Goal: Information Seeking & Learning: Check status

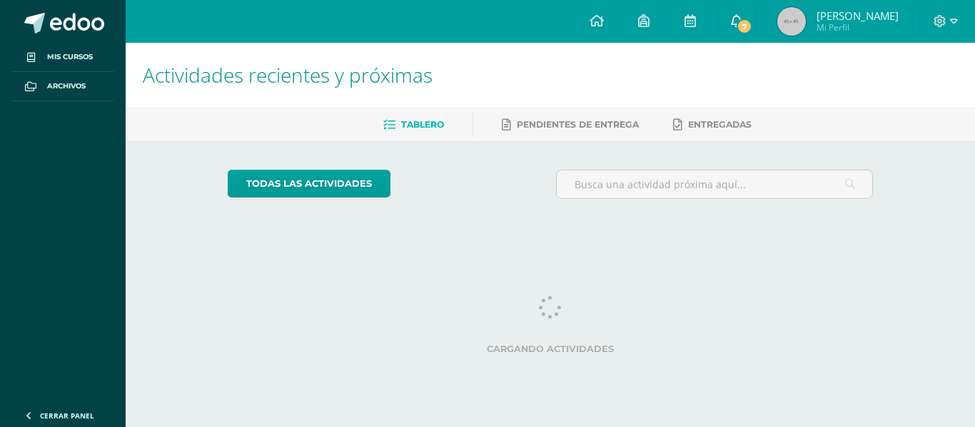
click at [742, 20] on icon at bounding box center [736, 20] width 11 height 13
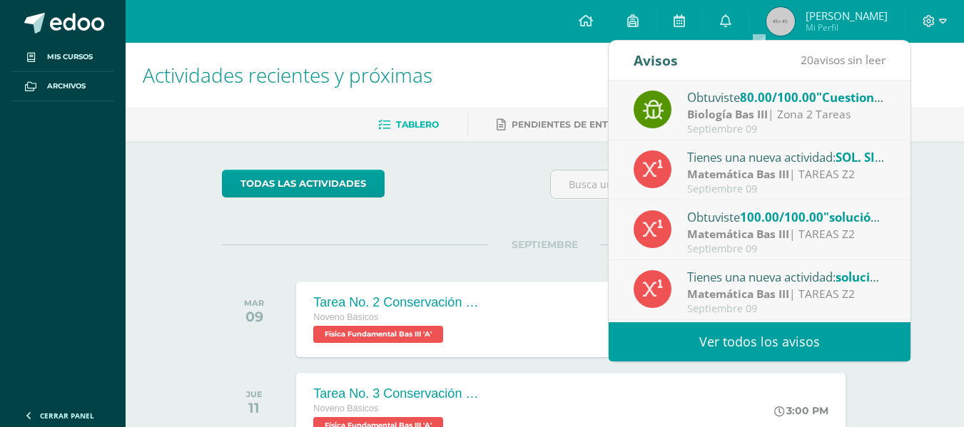
click at [787, 346] on link "Ver todos los avisos" at bounding box center [760, 342] width 302 height 39
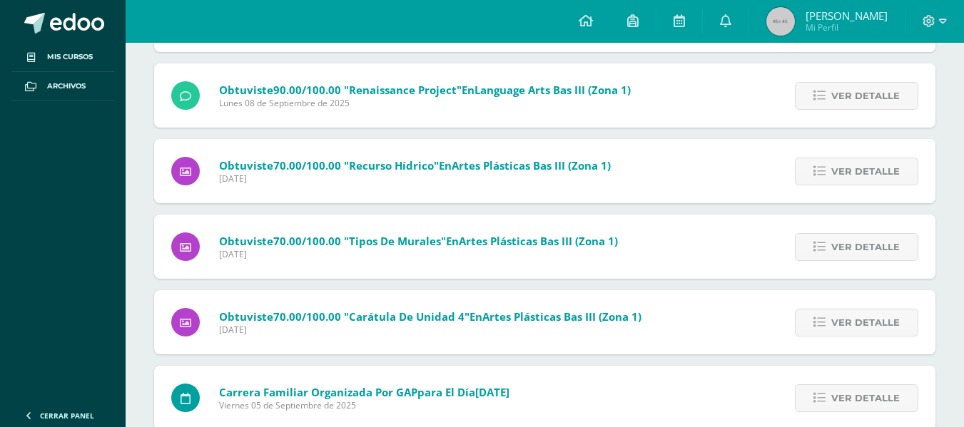
scroll to position [1322, 0]
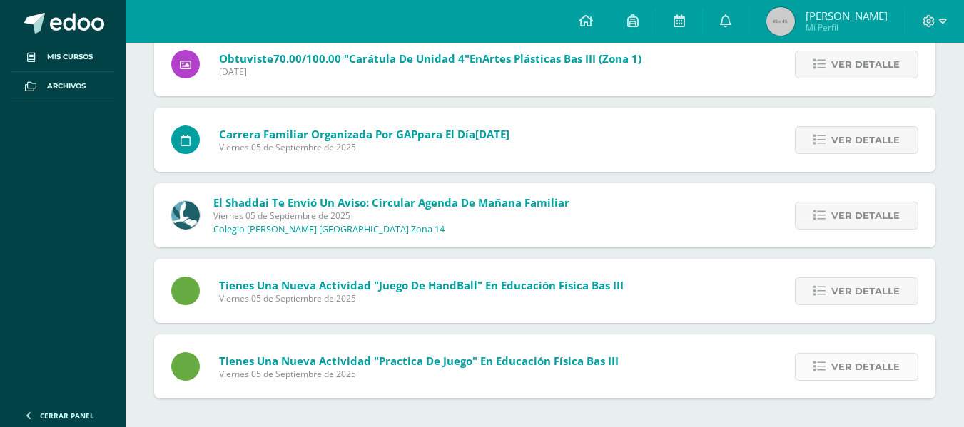
click at [867, 365] on span "Ver detalle" at bounding box center [865, 367] width 68 height 26
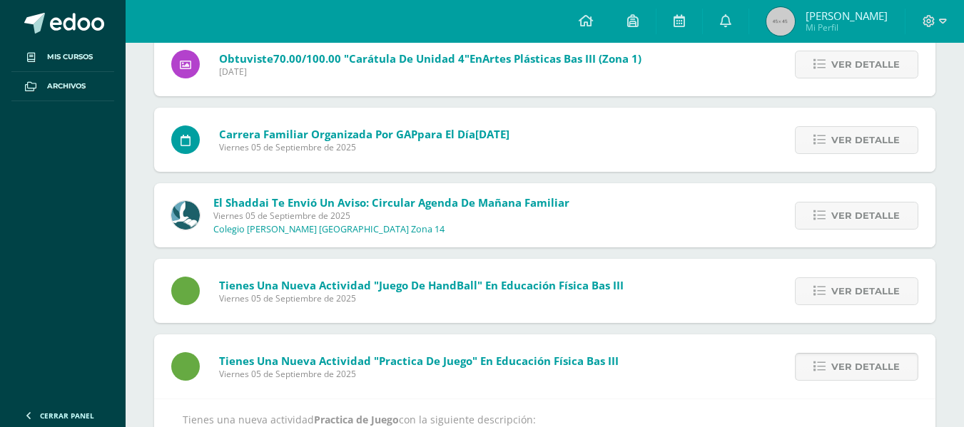
click at [867, 365] on span "Ver detalle" at bounding box center [865, 367] width 68 height 26
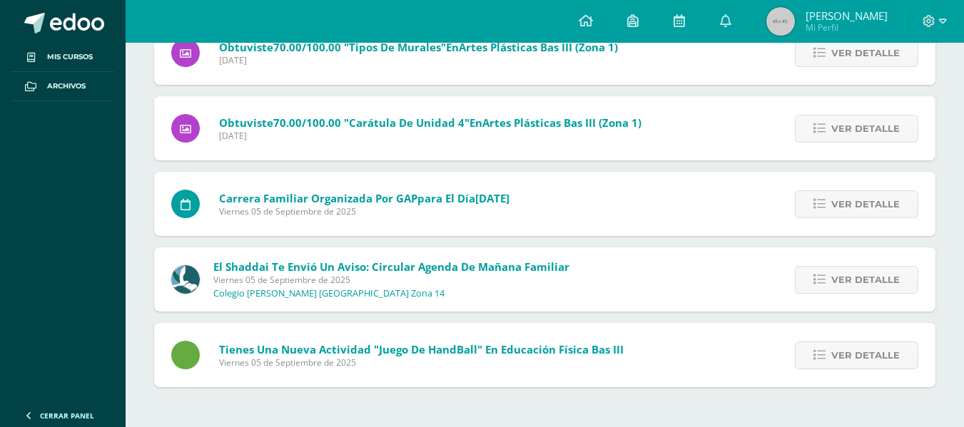
scroll to position [1247, 0]
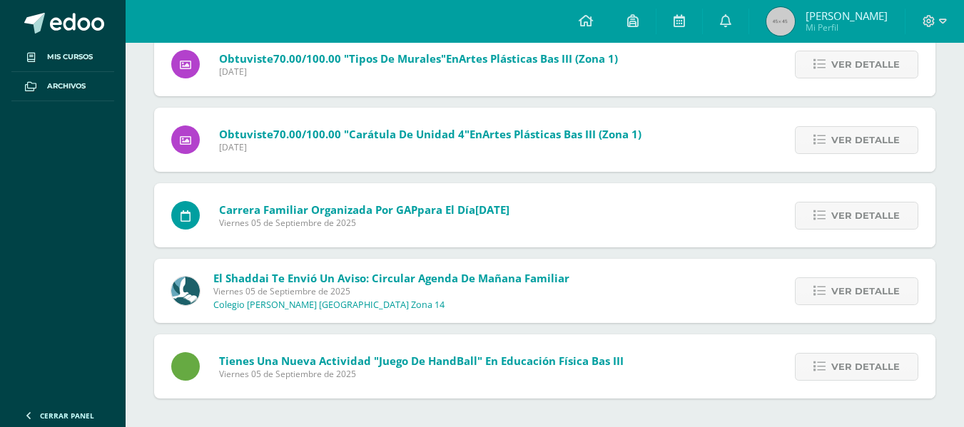
click at [867, 365] on span "Ver detalle" at bounding box center [865, 367] width 68 height 26
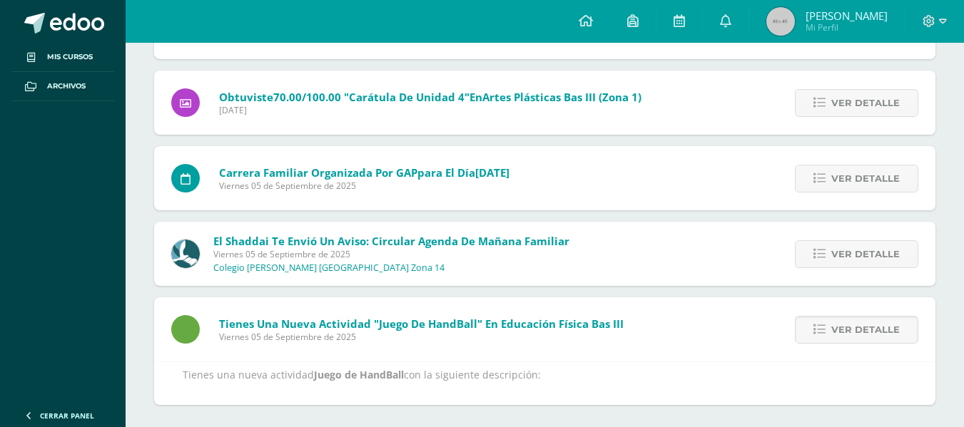
scroll to position [1322, 0]
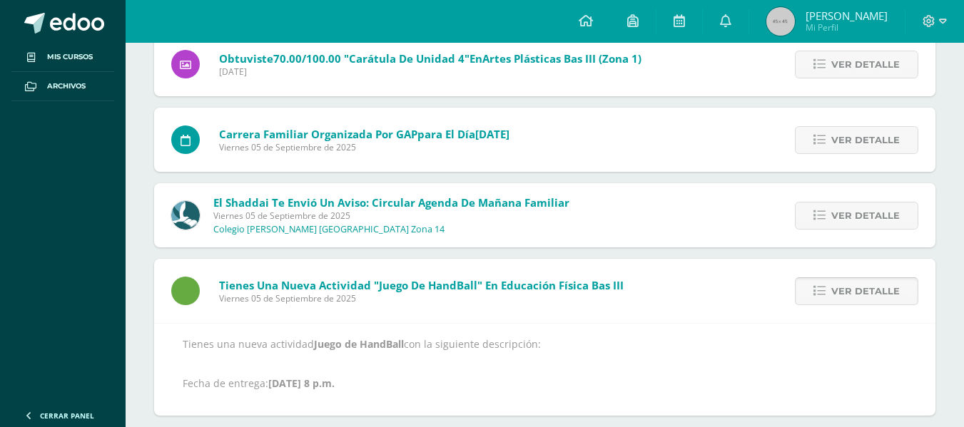
click at [858, 303] on span "Ver detalle" at bounding box center [865, 291] width 68 height 26
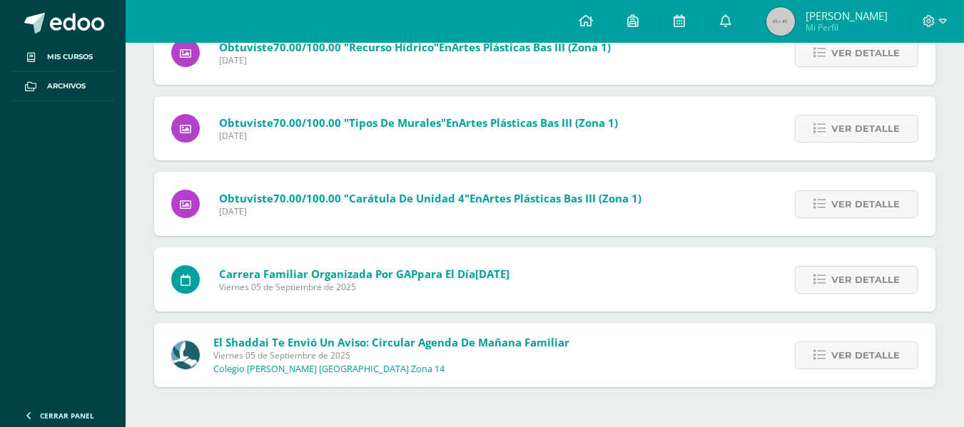
scroll to position [1171, 0]
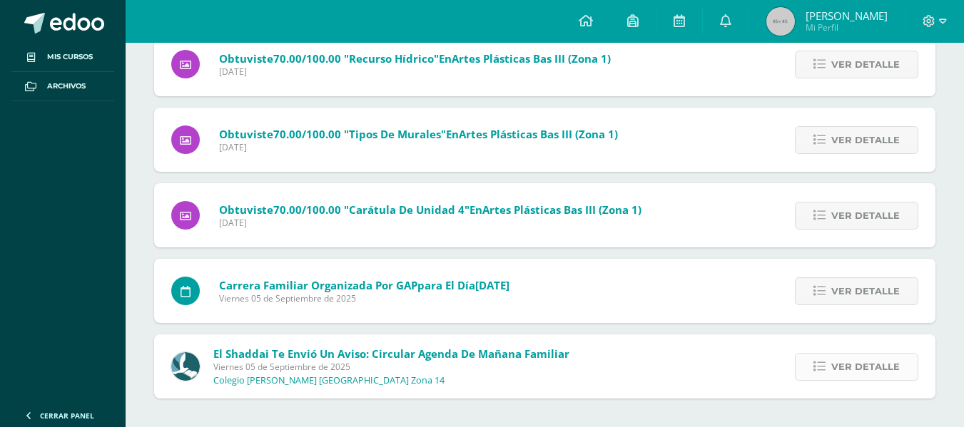
click at [868, 357] on span "Ver detalle" at bounding box center [865, 367] width 68 height 26
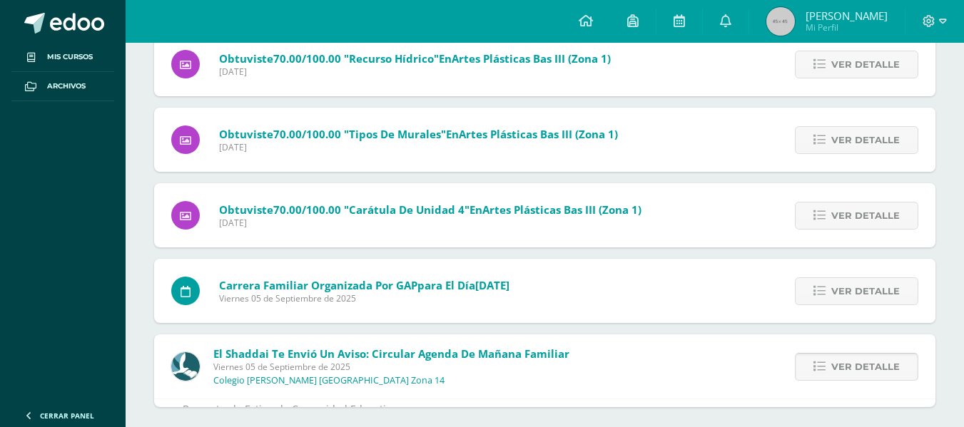
scroll to position [1322, 0]
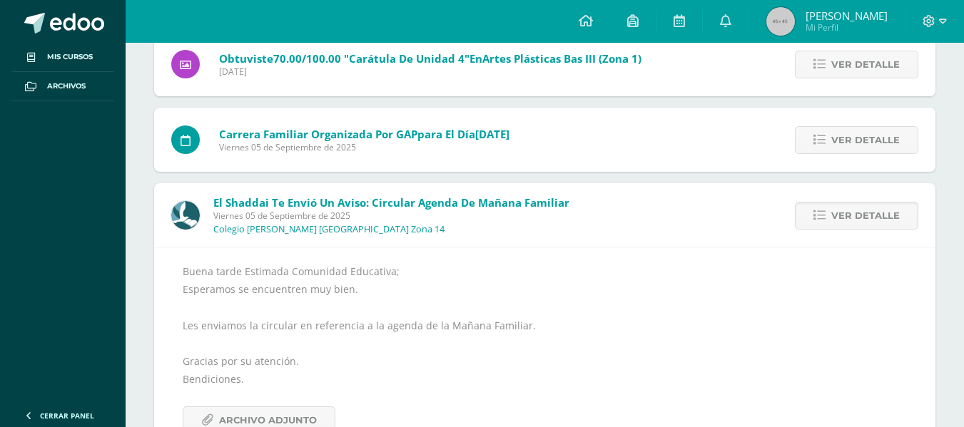
click at [837, 231] on div "Ver detalle" at bounding box center [854, 215] width 162 height 64
click at [831, 223] on link "Ver detalle" at bounding box center [856, 216] width 123 height 28
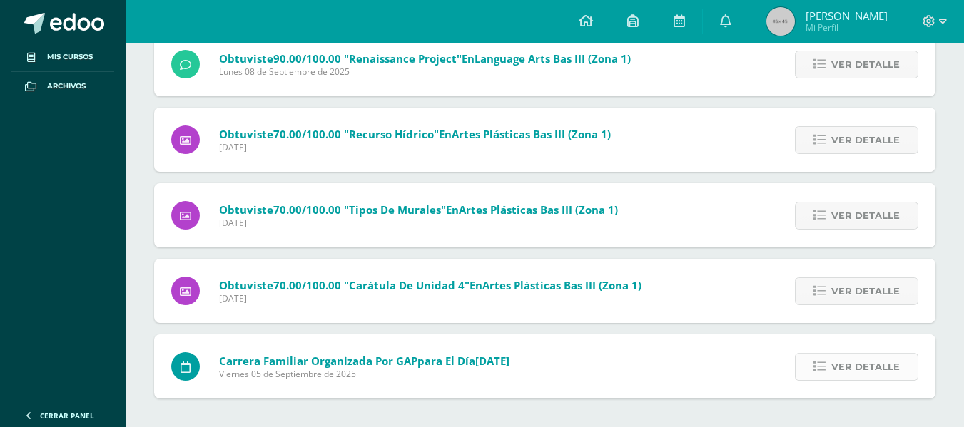
click at [849, 359] on span "Ver detalle" at bounding box center [865, 367] width 68 height 26
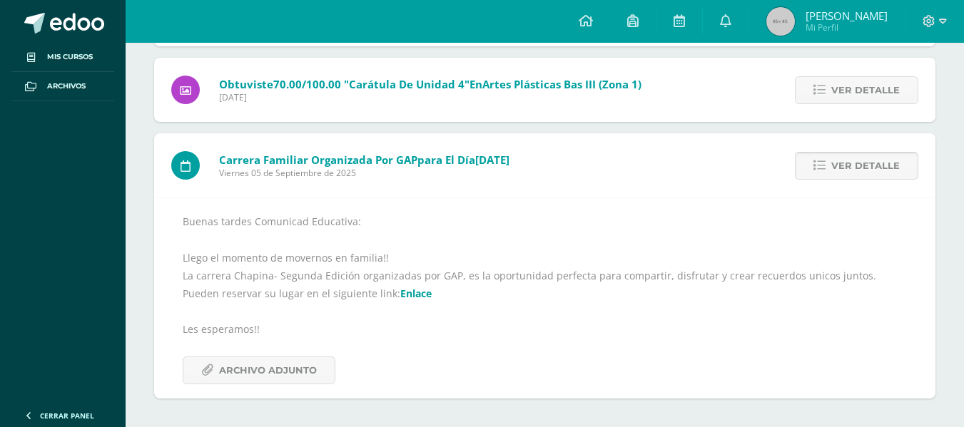
click at [831, 171] on link "Ver detalle" at bounding box center [856, 166] width 123 height 28
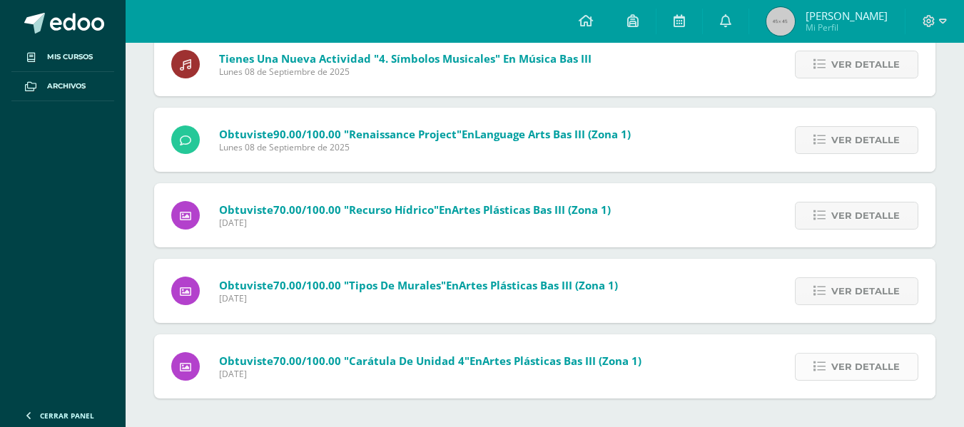
click at [848, 362] on span "Ver detalle" at bounding box center [865, 367] width 68 height 26
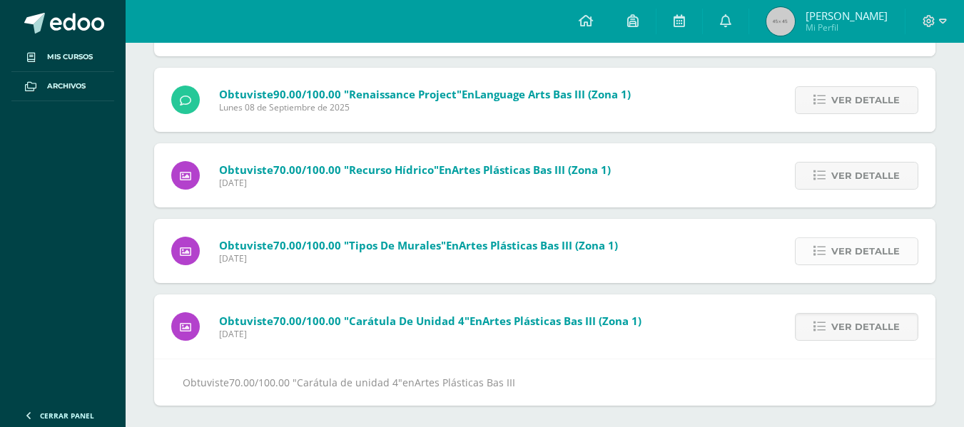
scroll to position [1067, 0]
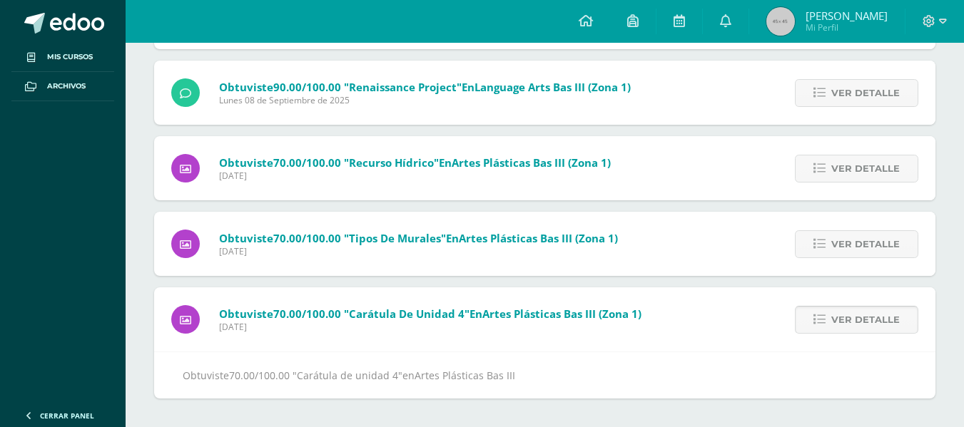
click at [840, 313] on span "Ver detalle" at bounding box center [865, 320] width 68 height 26
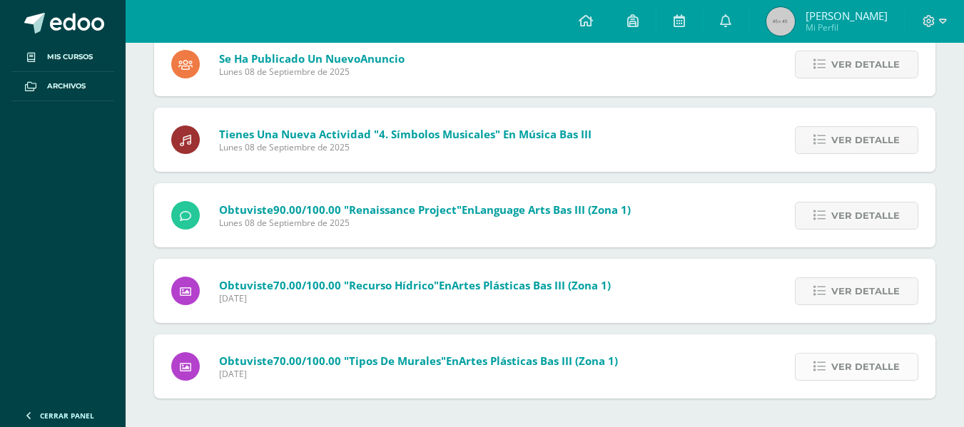
scroll to position [944, 0]
click at [851, 361] on span "Ver detalle" at bounding box center [865, 367] width 68 height 26
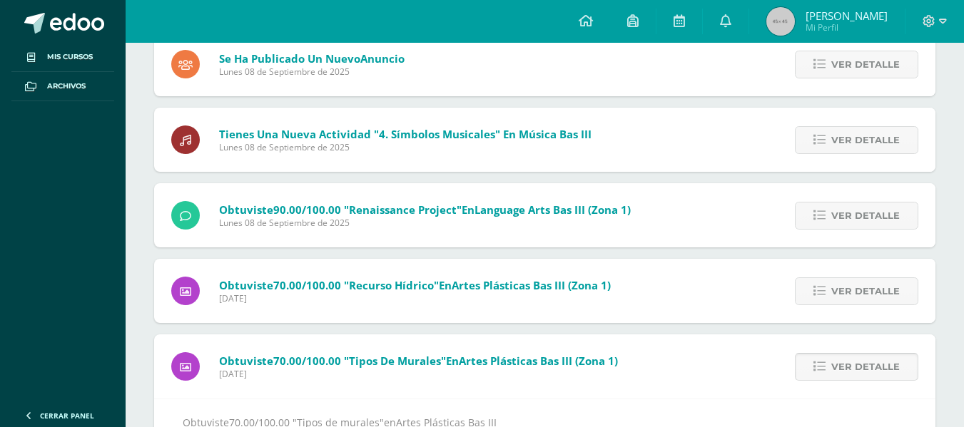
click at [849, 361] on span "Ver detalle" at bounding box center [865, 367] width 68 height 26
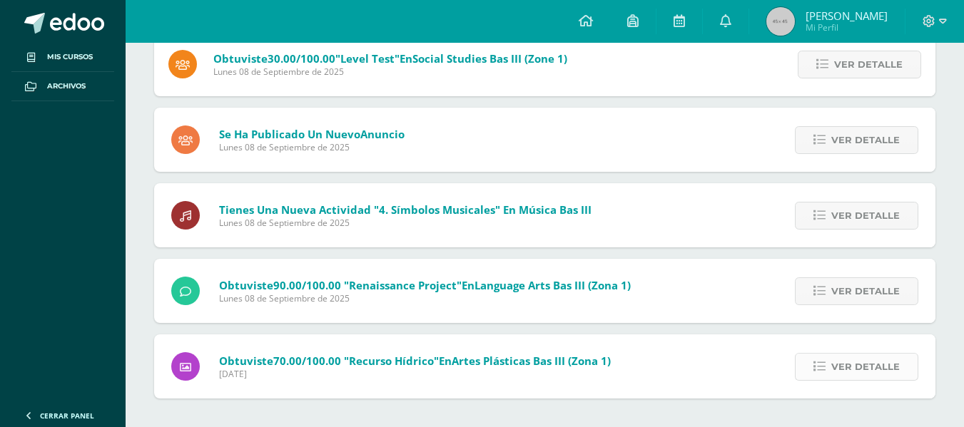
click at [846, 360] on span "Ver detalle" at bounding box center [865, 367] width 68 height 26
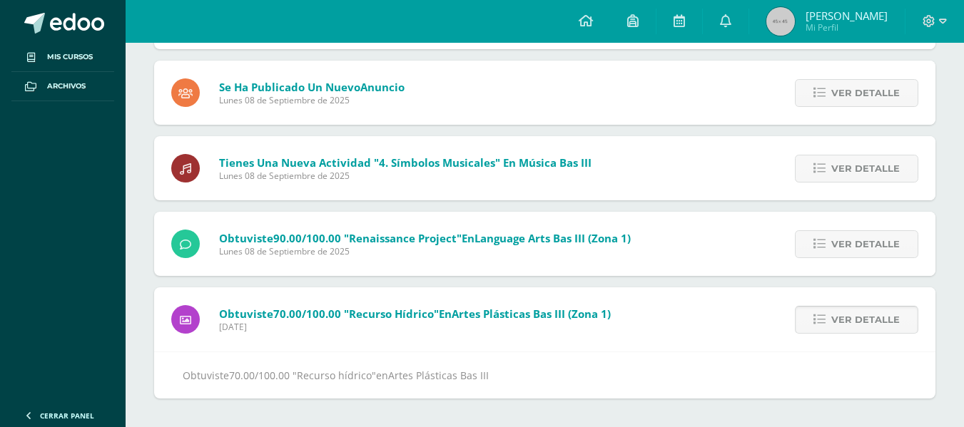
click at [839, 316] on span "Ver detalle" at bounding box center [865, 320] width 68 height 26
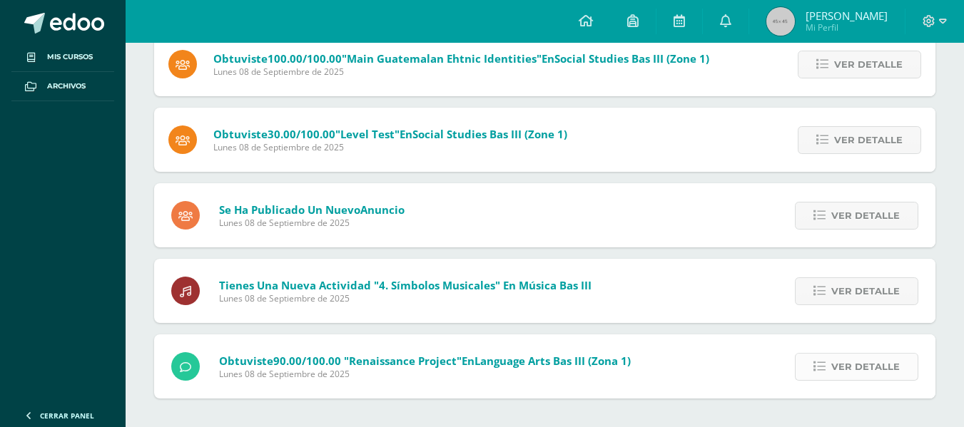
click at [846, 365] on span "Ver detalle" at bounding box center [865, 367] width 68 height 26
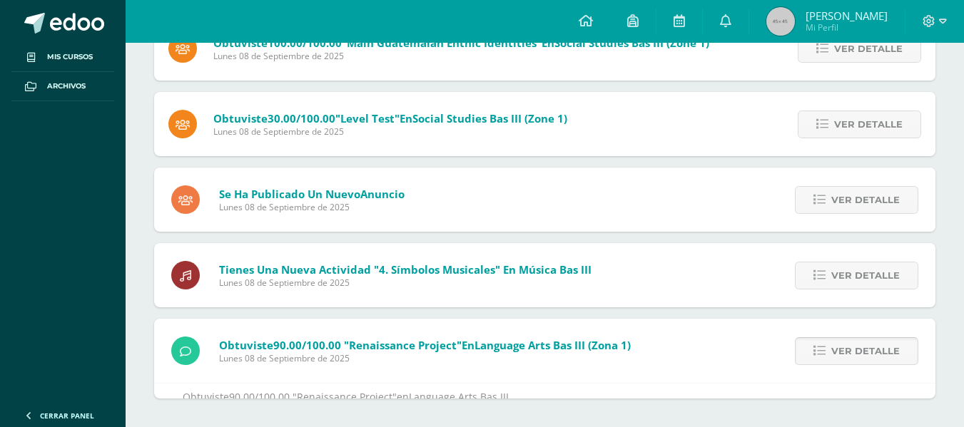
scroll to position [840, 0]
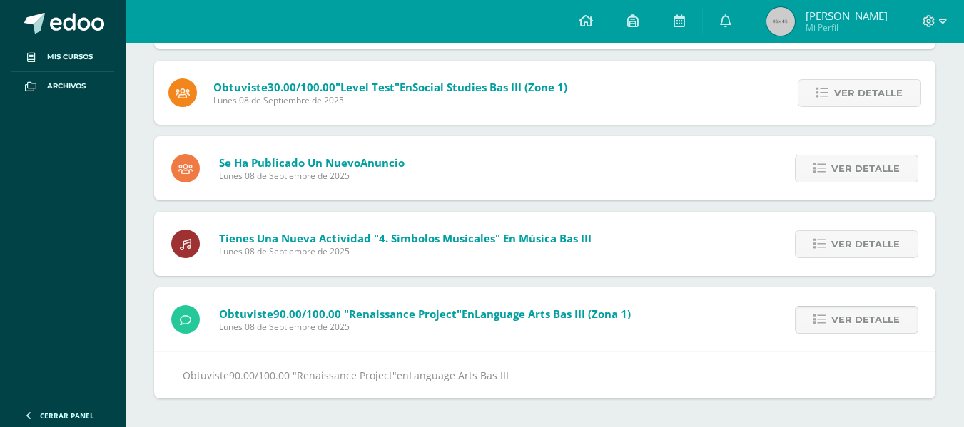
click at [861, 317] on span "Ver detalle" at bounding box center [865, 320] width 68 height 26
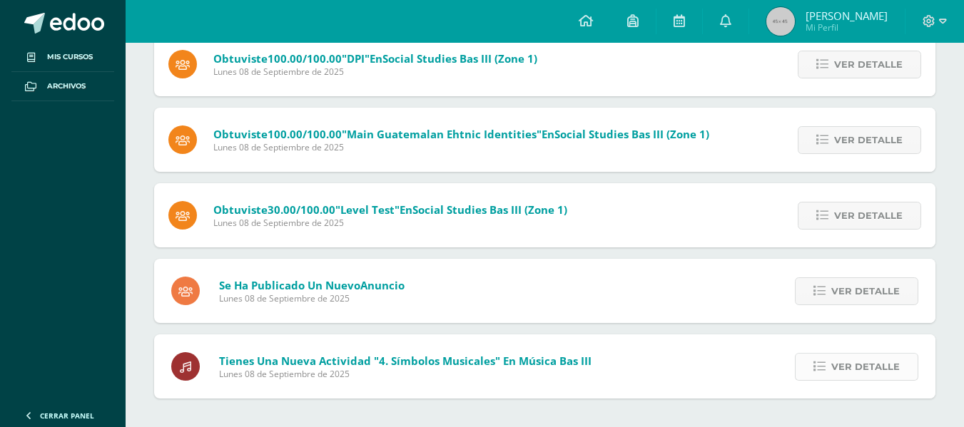
click at [842, 362] on span "Ver detalle" at bounding box center [865, 367] width 68 height 26
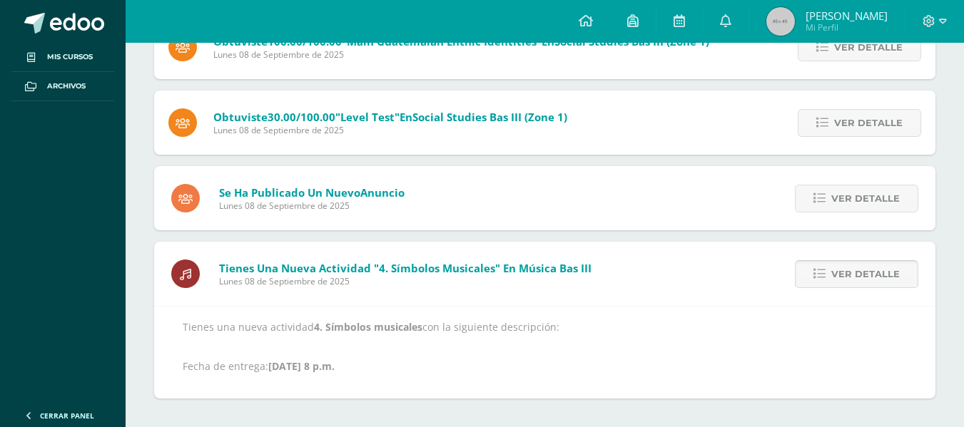
click at [842, 270] on span "Ver detalle" at bounding box center [865, 274] width 68 height 26
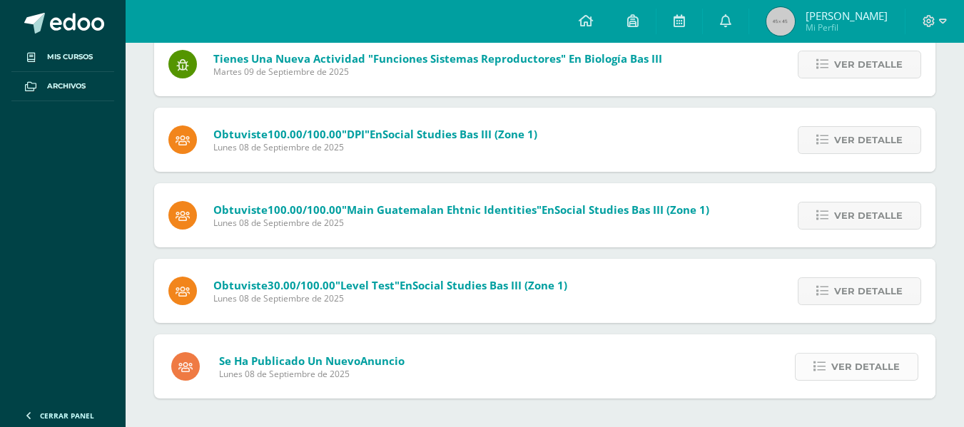
click at [848, 355] on span "Ver detalle" at bounding box center [865, 367] width 68 height 26
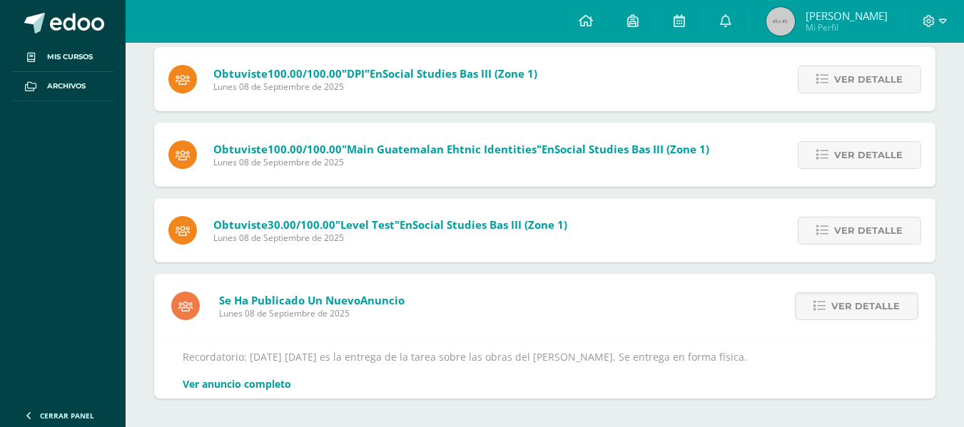
scroll to position [714, 0]
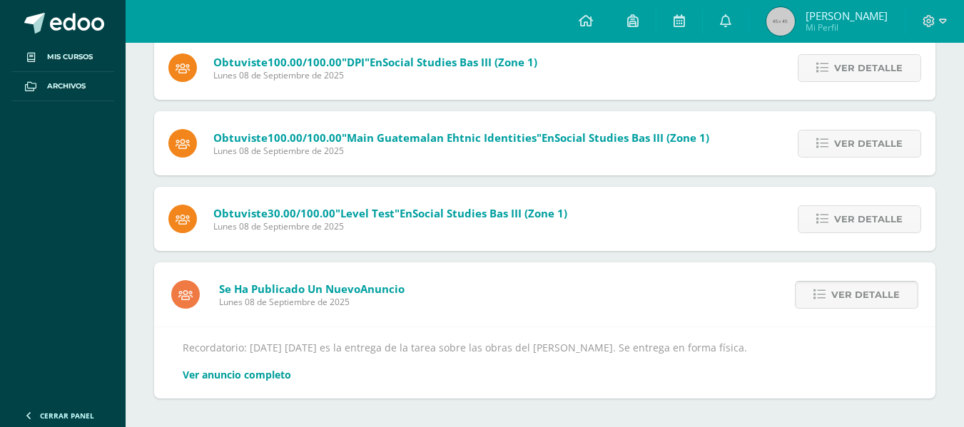
click at [846, 300] on span "Ver detalle" at bounding box center [865, 295] width 68 height 26
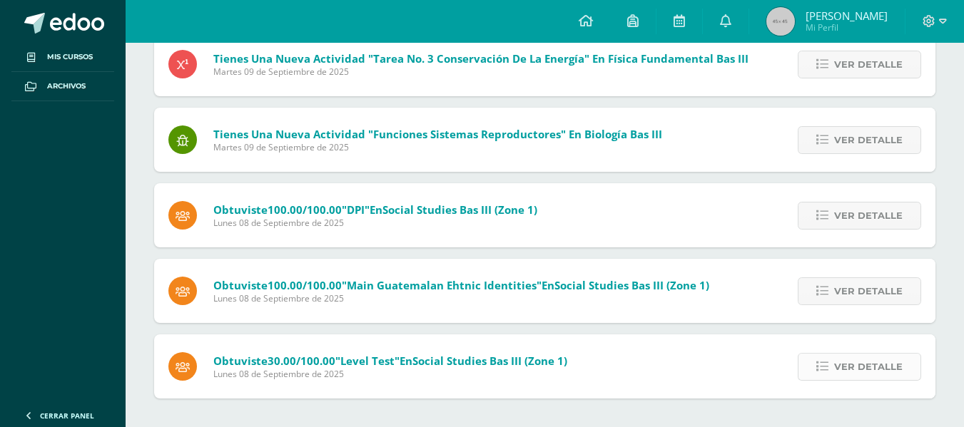
scroll to position [566, 0]
click at [840, 366] on span "Ver detalle" at bounding box center [868, 367] width 68 height 26
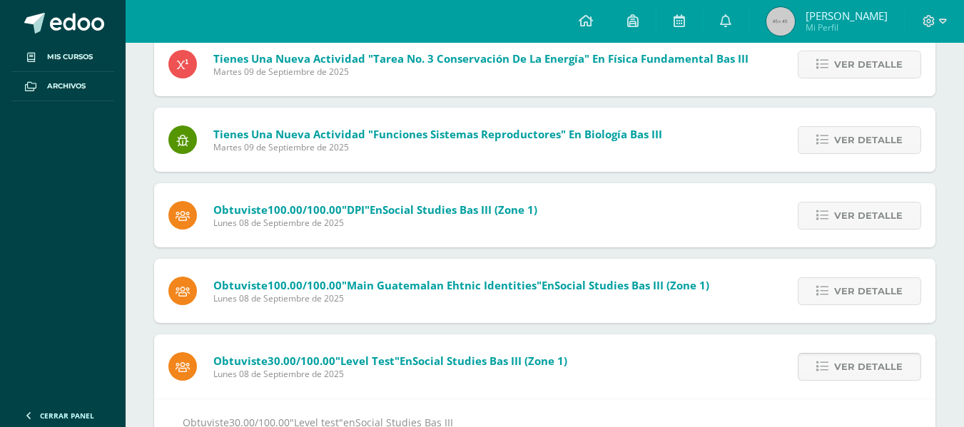
click at [844, 369] on span "Ver detalle" at bounding box center [868, 367] width 68 height 26
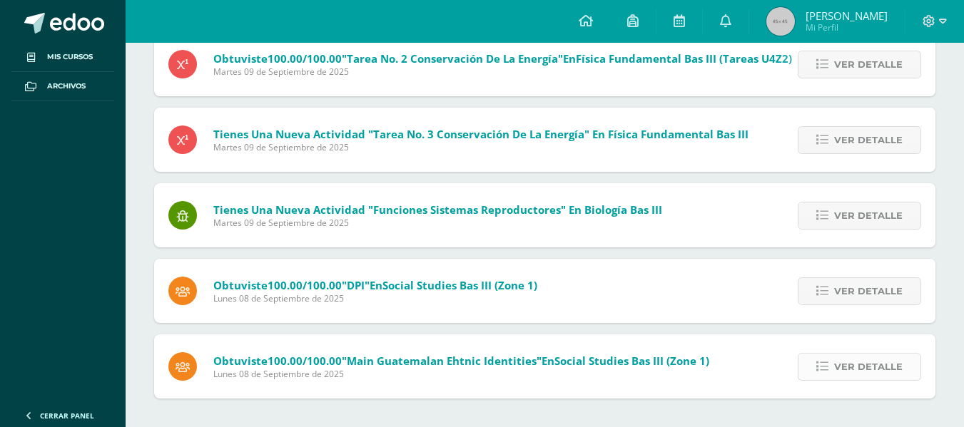
scroll to position [490, 0]
click at [863, 361] on span "Ver detalle" at bounding box center [868, 367] width 68 height 26
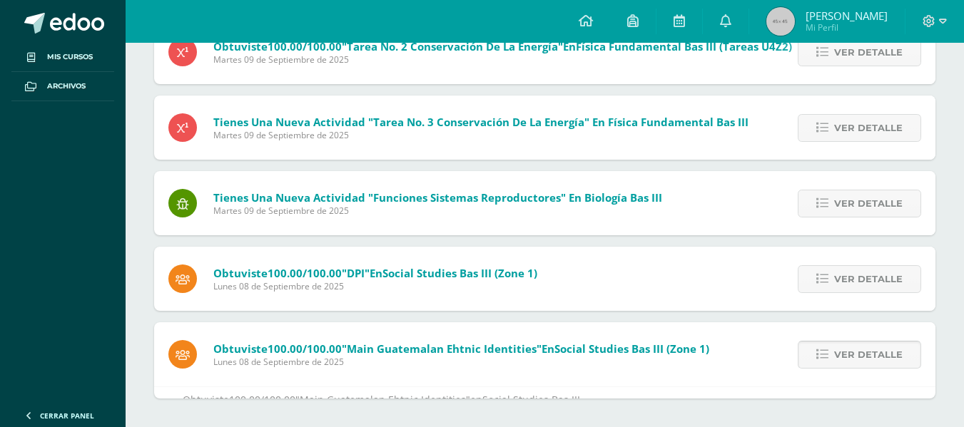
scroll to position [537, 0]
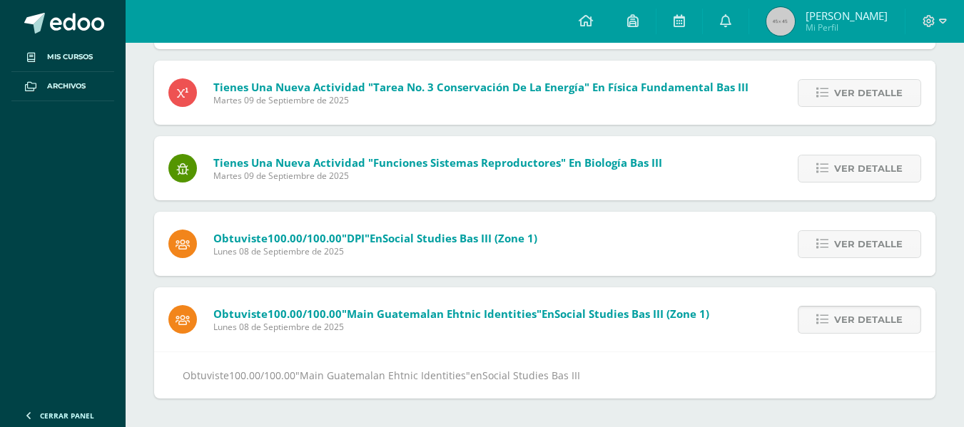
click at [863, 361] on div "Obtuviste 100.00/100.00 "Main Guatemalan Ehtnic Identities" en Social Studies B…" at bounding box center [544, 343] width 781 height 111
click at [853, 316] on span "Ver detalle" at bounding box center [868, 320] width 68 height 26
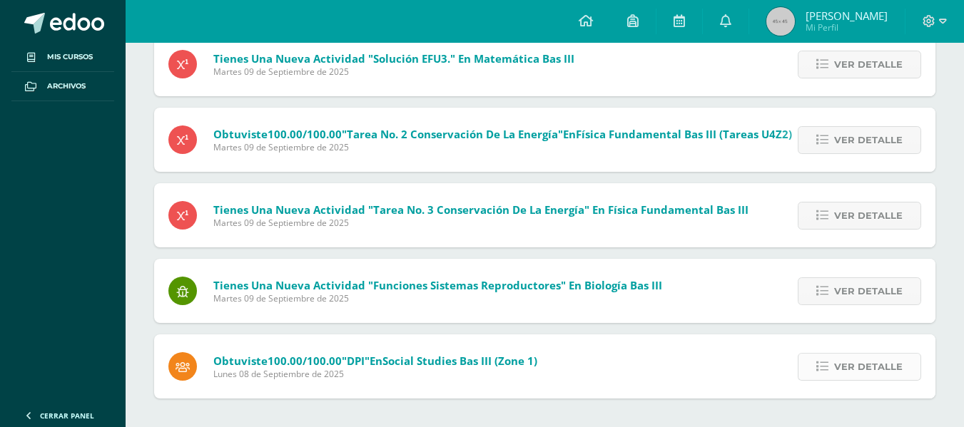
click at [851, 362] on span "Ver detalle" at bounding box center [868, 367] width 68 height 26
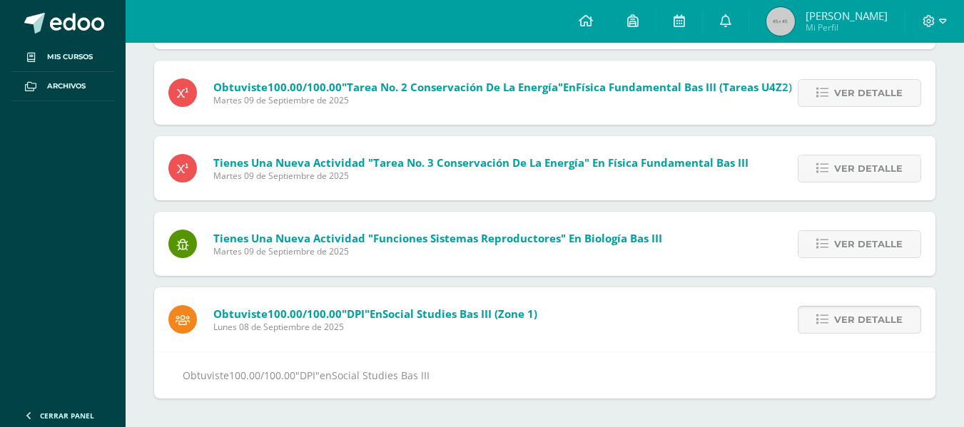
click at [841, 319] on span "Ver detalle" at bounding box center [868, 320] width 68 height 26
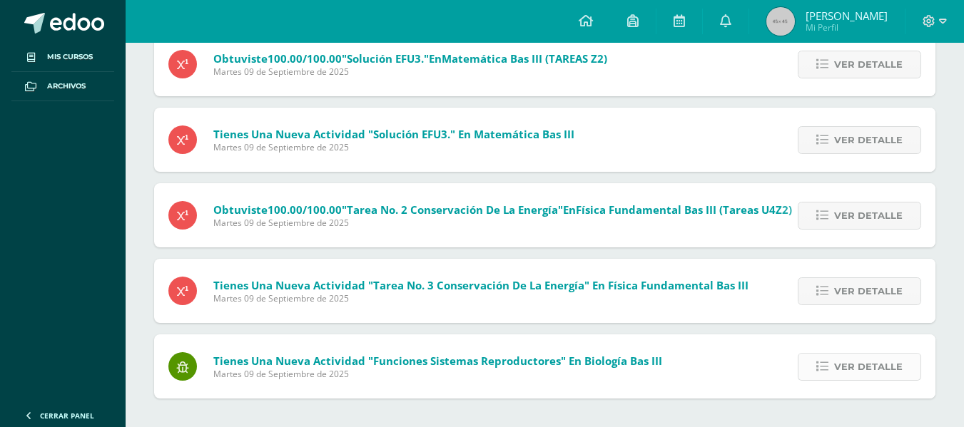
click at [856, 355] on span "Ver detalle" at bounding box center [868, 367] width 68 height 26
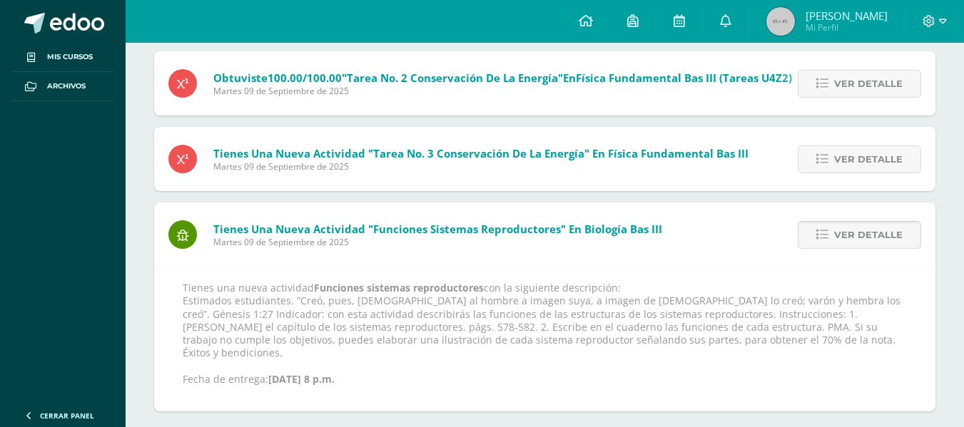
click at [838, 237] on span "Ver detalle" at bounding box center [868, 235] width 68 height 26
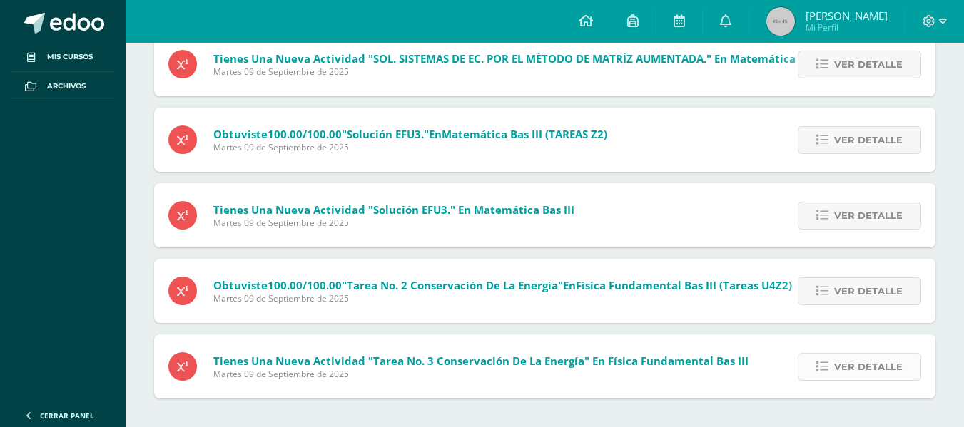
click at [851, 360] on span "Ver detalle" at bounding box center [868, 367] width 68 height 26
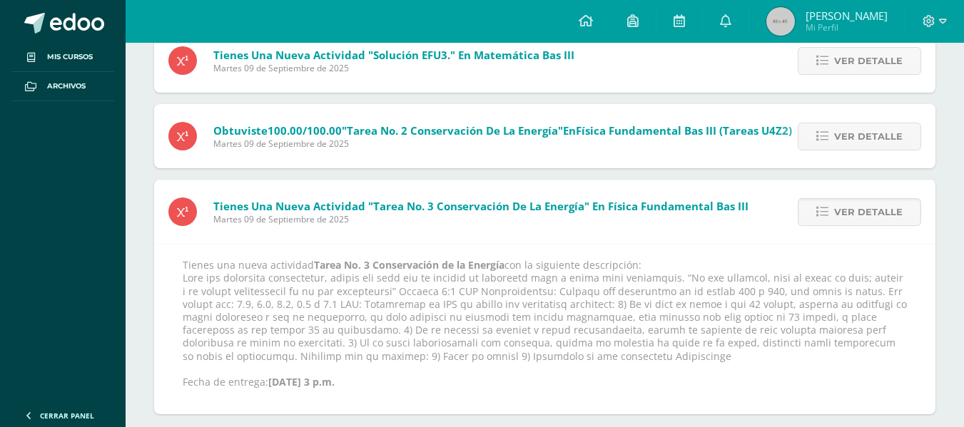
scroll to position [434, 0]
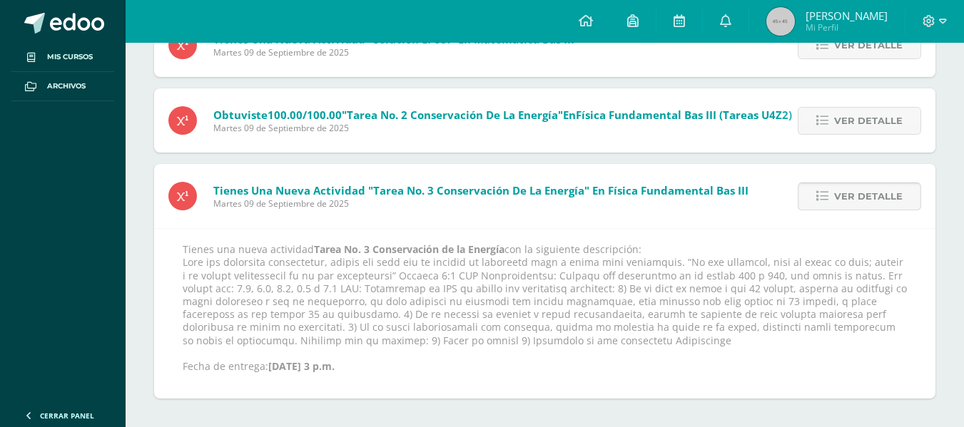
click at [849, 193] on span "Ver detalle" at bounding box center [868, 196] width 68 height 26
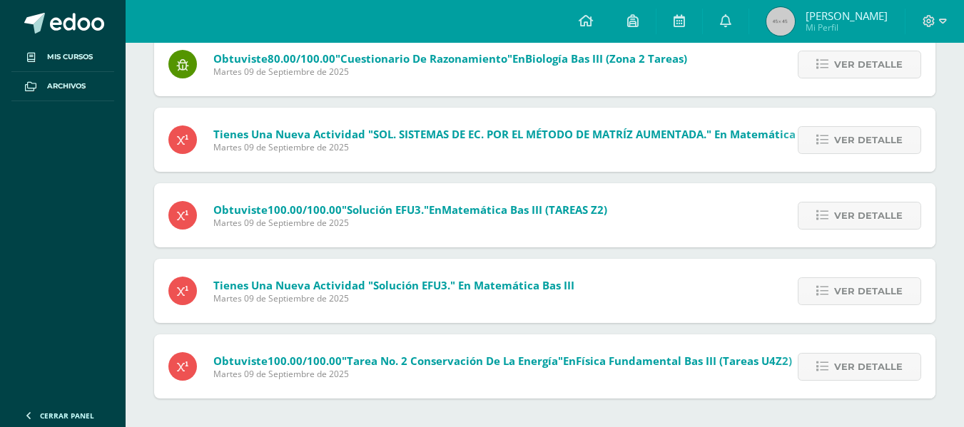
scroll to position [188, 0]
click at [861, 355] on span "Ver detalle" at bounding box center [868, 367] width 68 height 26
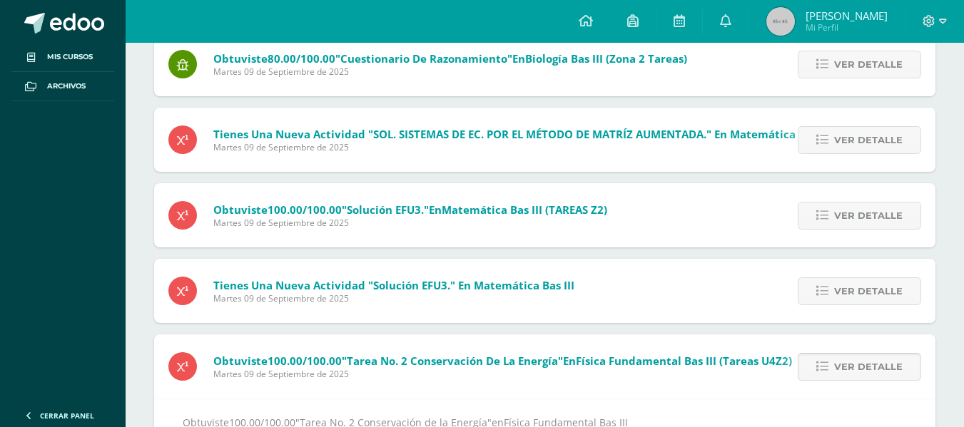
click at [858, 361] on span "Ver detalle" at bounding box center [868, 367] width 68 height 26
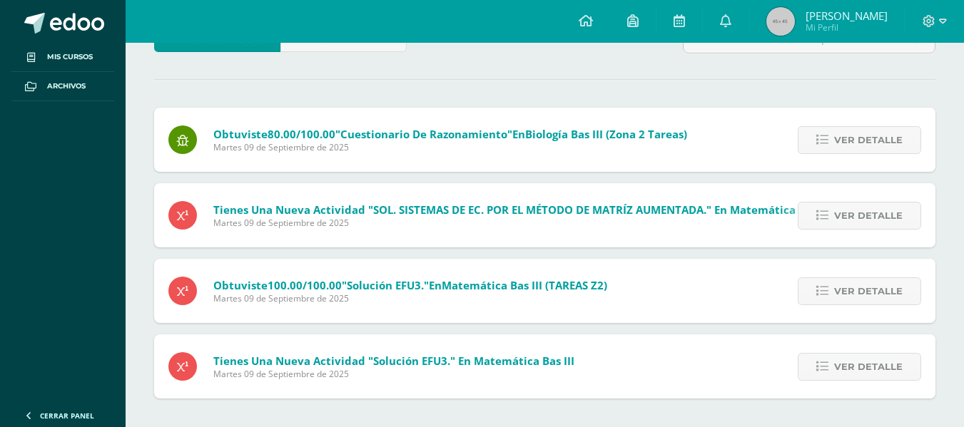
scroll to position [112, 0]
click at [857, 360] on span "Ver detalle" at bounding box center [868, 367] width 68 height 26
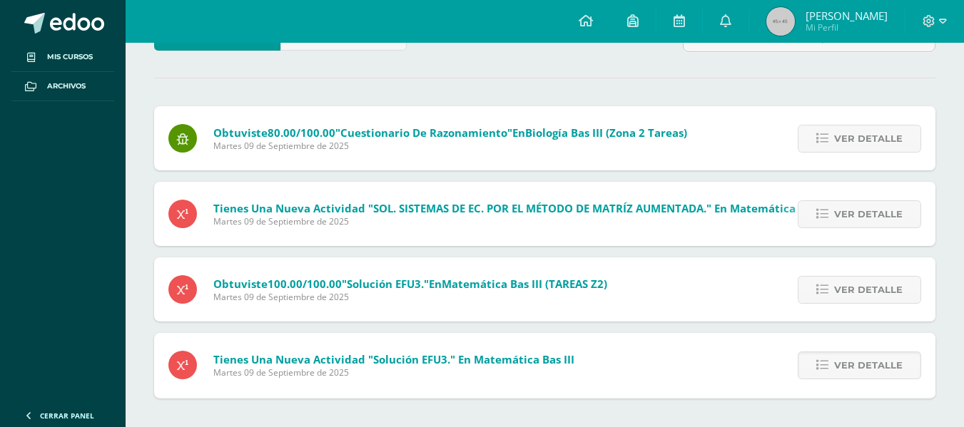
scroll to position [188, 0]
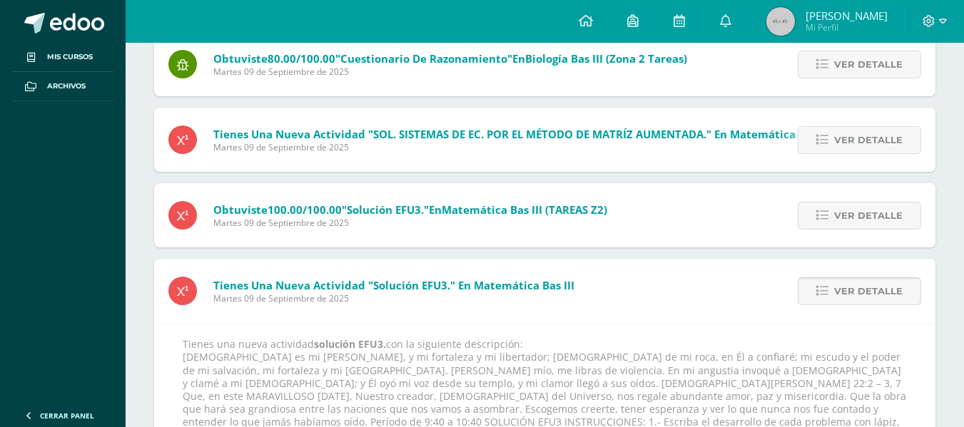
click at [837, 290] on span "Ver detalle" at bounding box center [868, 291] width 68 height 26
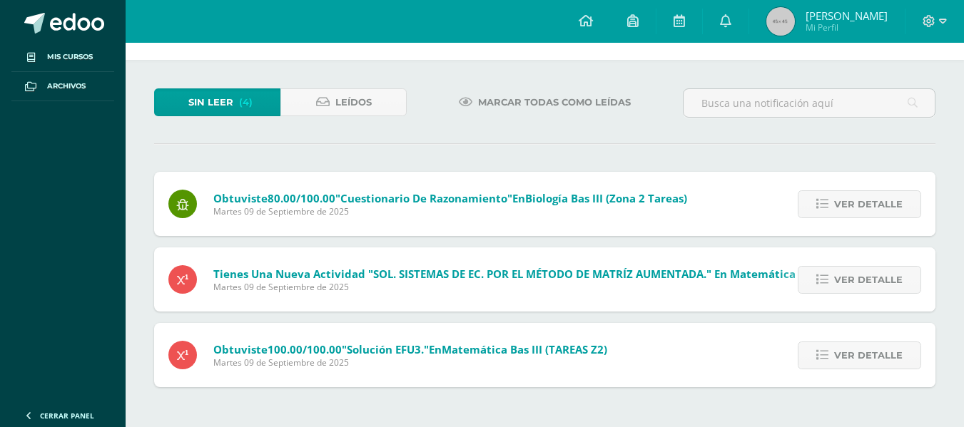
scroll to position [36, 0]
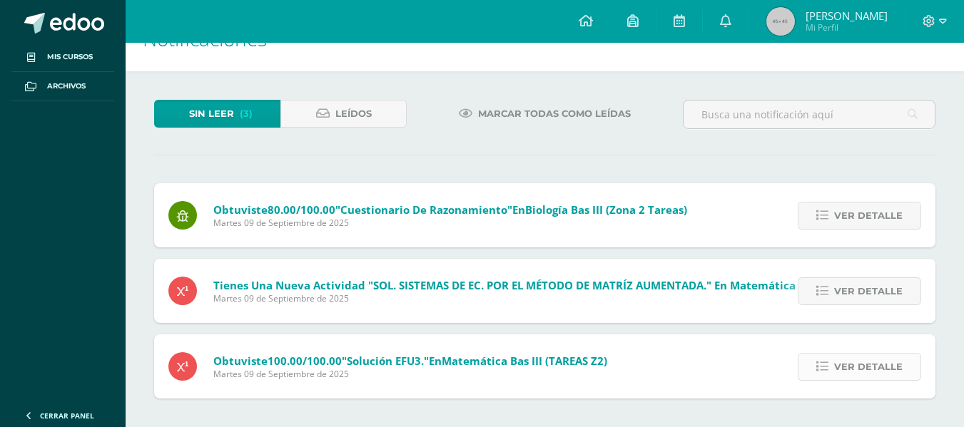
click at [855, 364] on span "Ver detalle" at bounding box center [868, 367] width 68 height 26
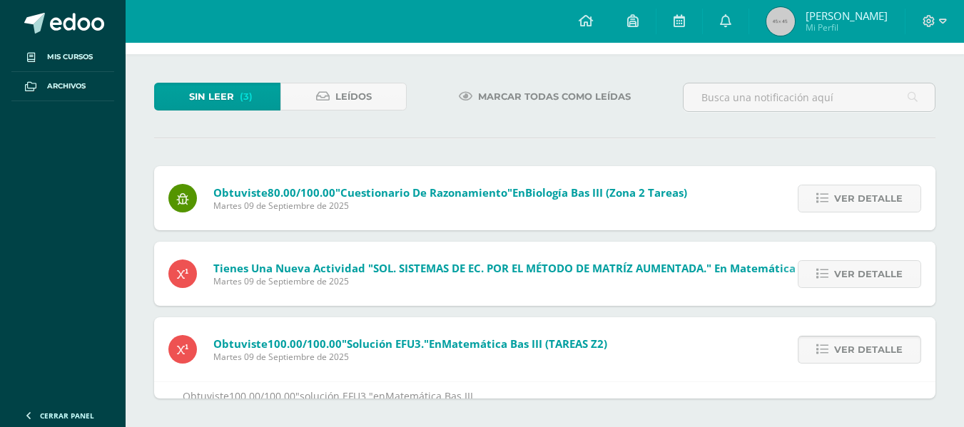
scroll to position [83, 0]
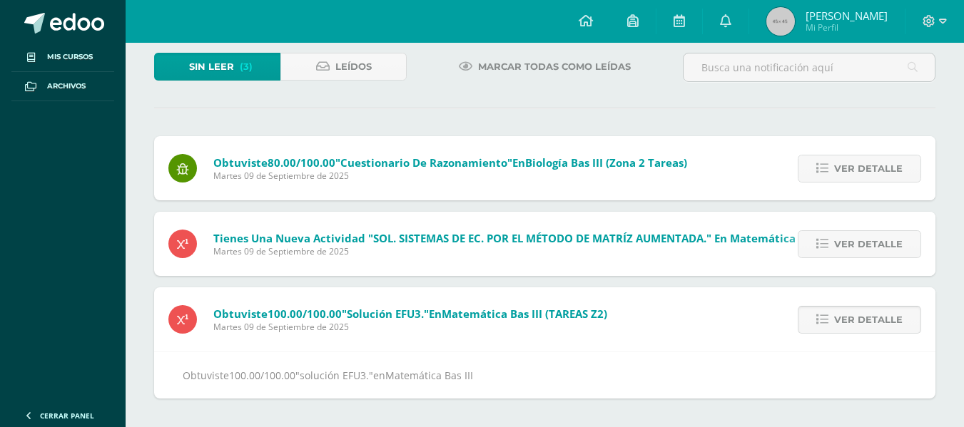
click at [816, 320] on link "Ver detalle" at bounding box center [859, 320] width 123 height 28
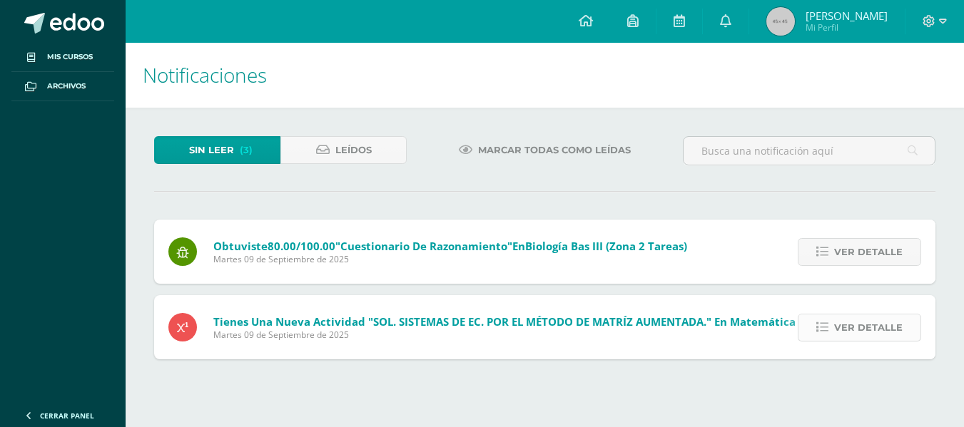
scroll to position [0, 0]
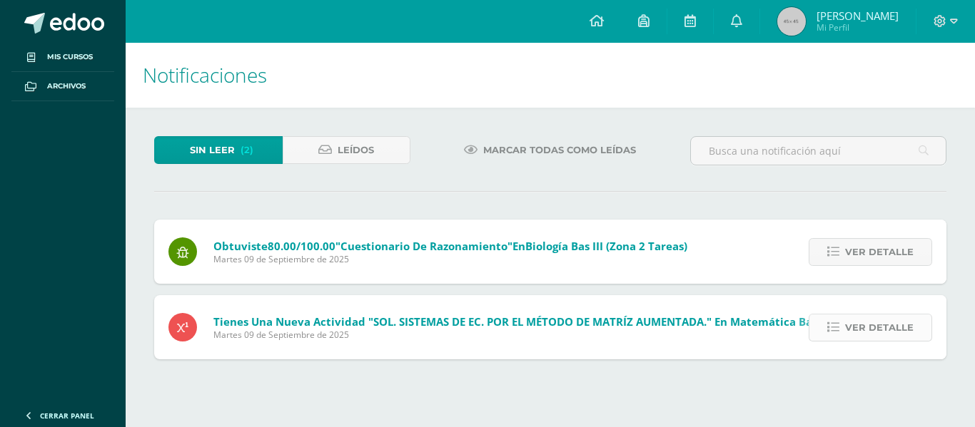
click at [839, 330] on icon at bounding box center [833, 328] width 12 height 12
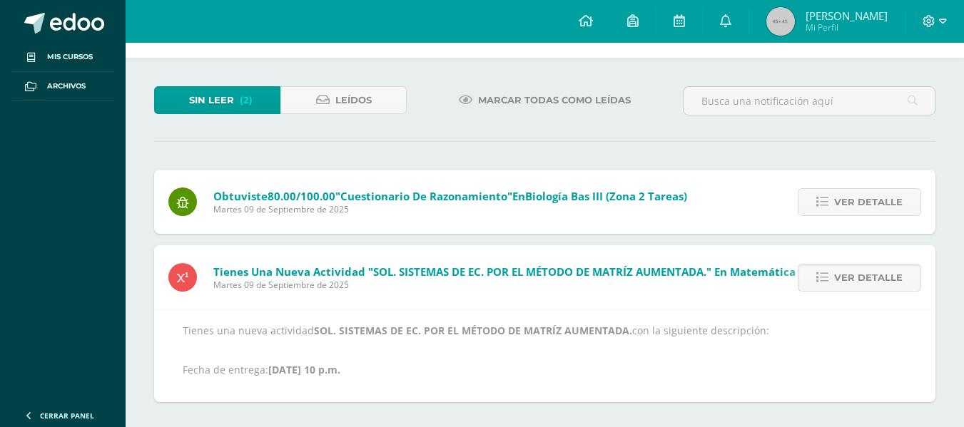
scroll to position [54, 0]
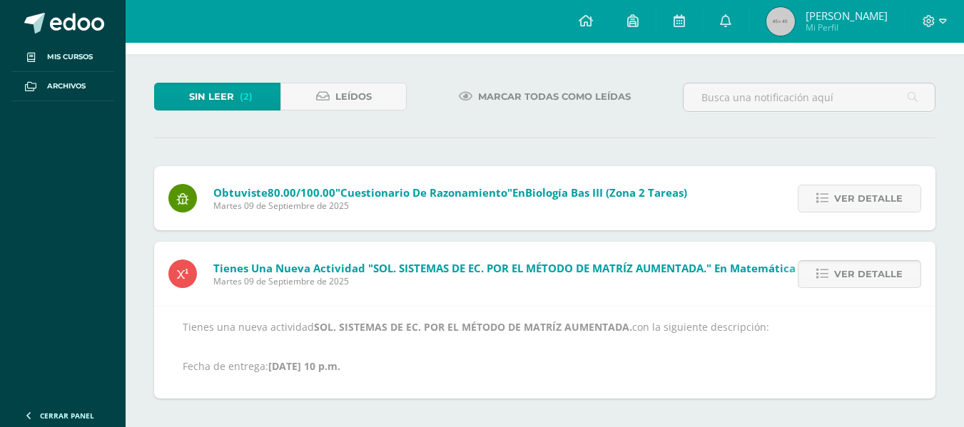
click at [848, 278] on span "Ver detalle" at bounding box center [868, 274] width 68 height 26
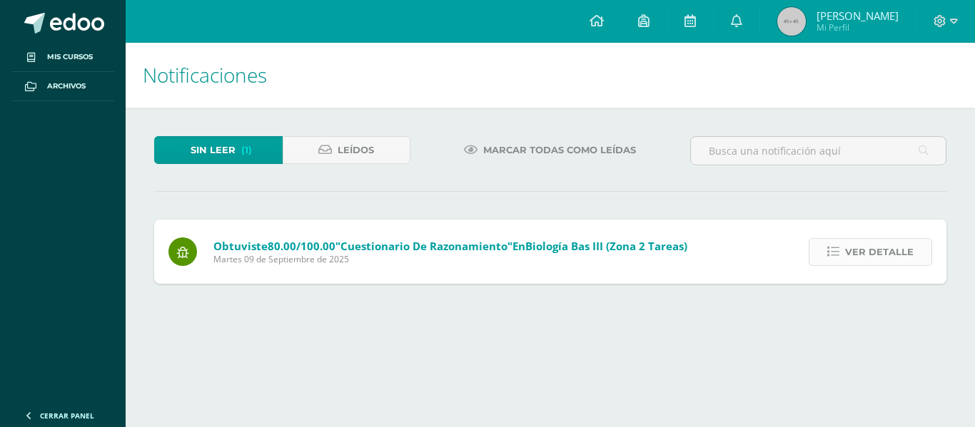
click at [839, 255] on icon at bounding box center [833, 252] width 12 height 12
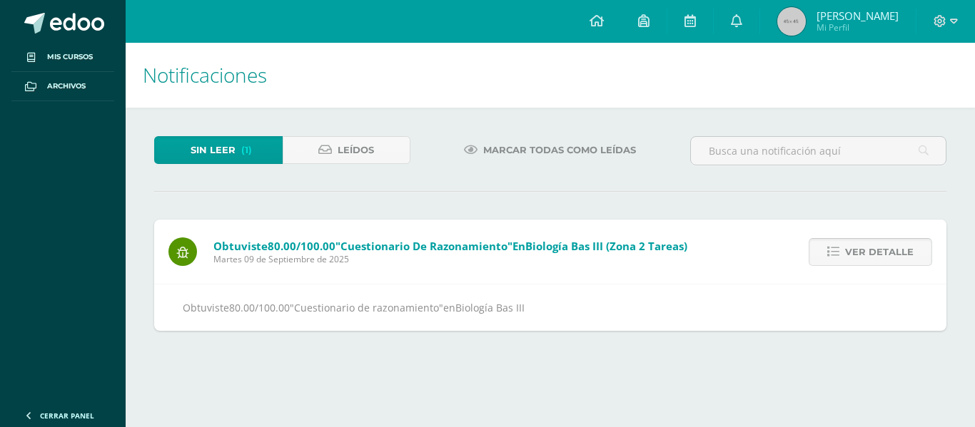
click at [827, 255] on link "Ver detalle" at bounding box center [869, 252] width 123 height 28
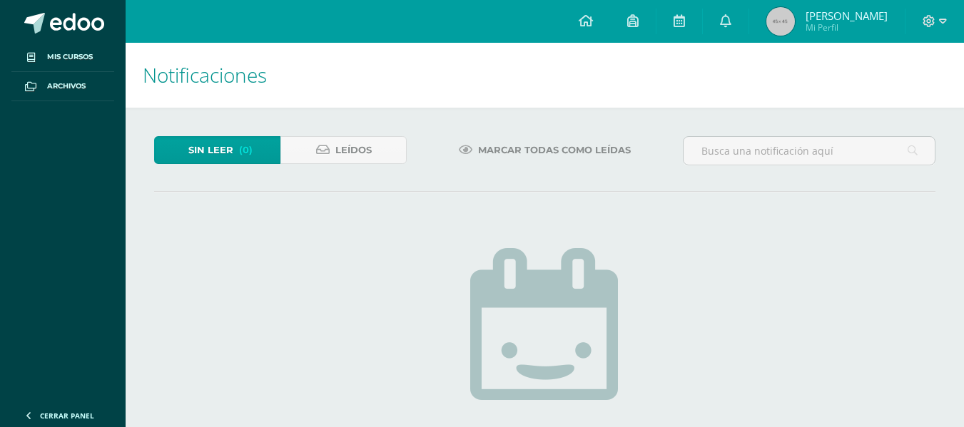
click at [846, 9] on span "[PERSON_NAME]" at bounding box center [847, 16] width 82 height 14
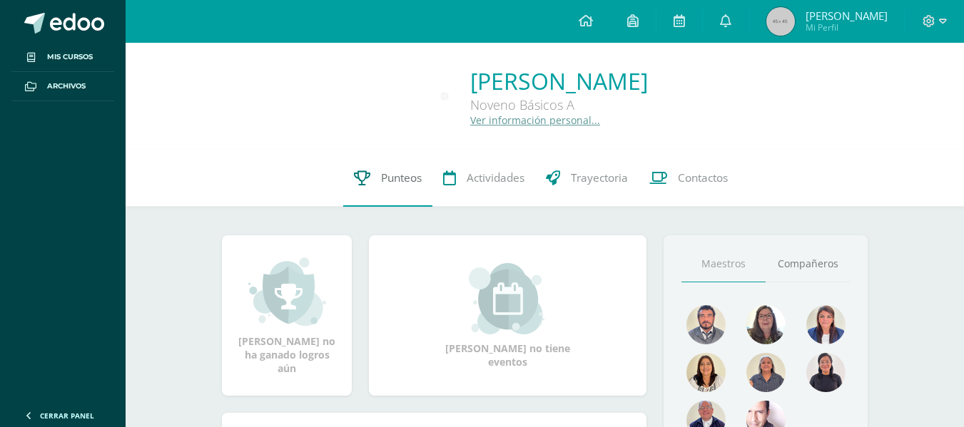
click at [362, 181] on icon at bounding box center [362, 178] width 16 height 15
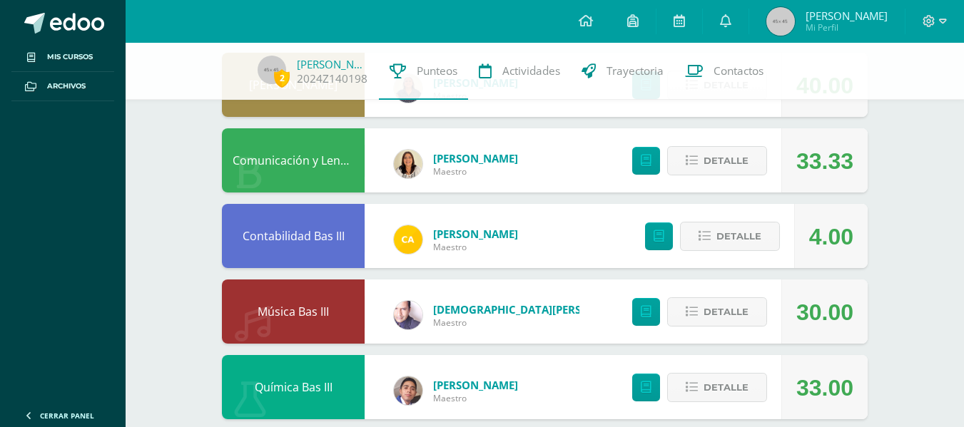
scroll to position [701, 0]
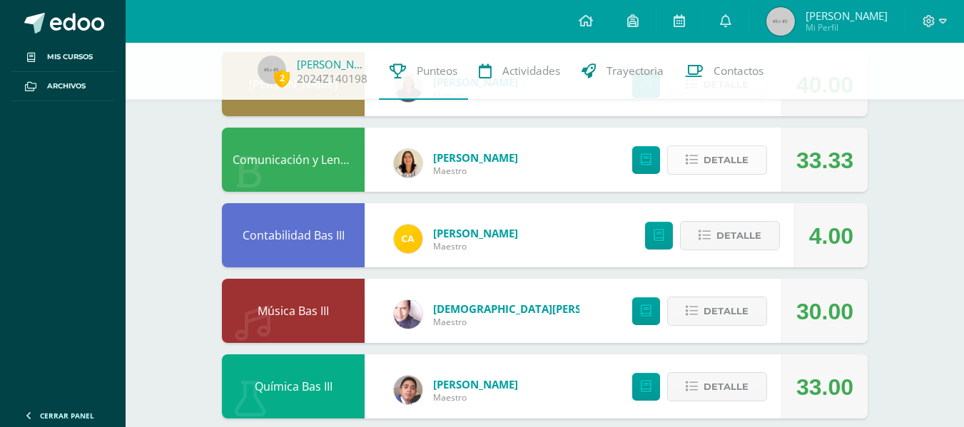
click at [743, 164] on span "Detalle" at bounding box center [726, 160] width 45 height 26
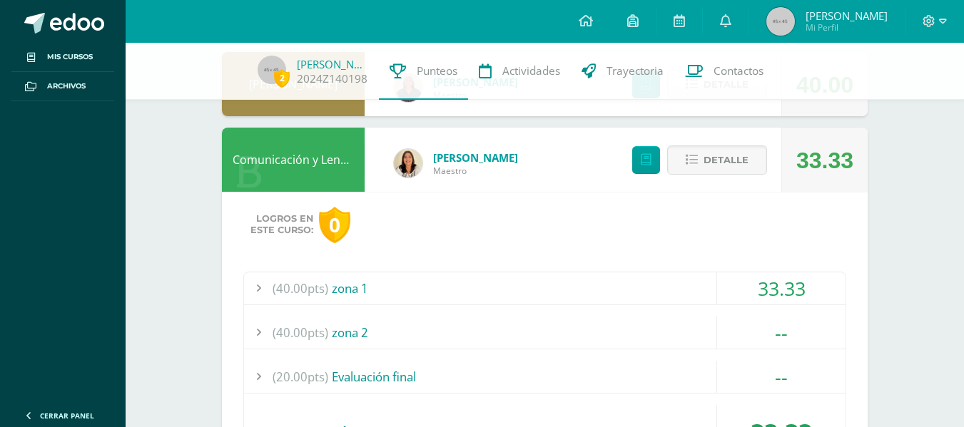
click at [671, 283] on div "(40.00pts) zona 1" at bounding box center [545, 289] width 602 height 32
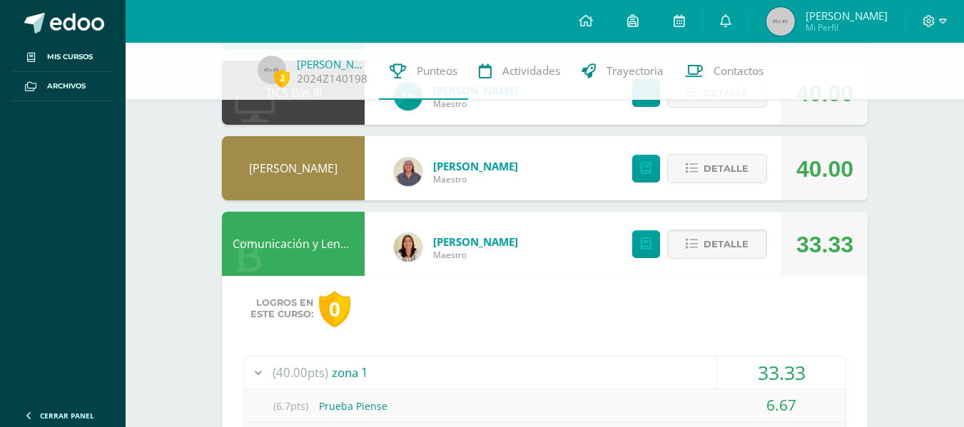
scroll to position [614, 0]
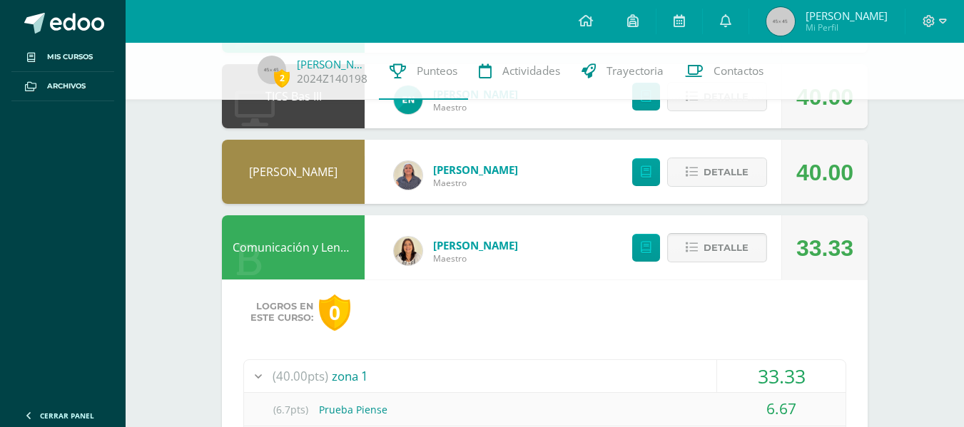
click at [728, 240] on span "Detalle" at bounding box center [726, 248] width 45 height 26
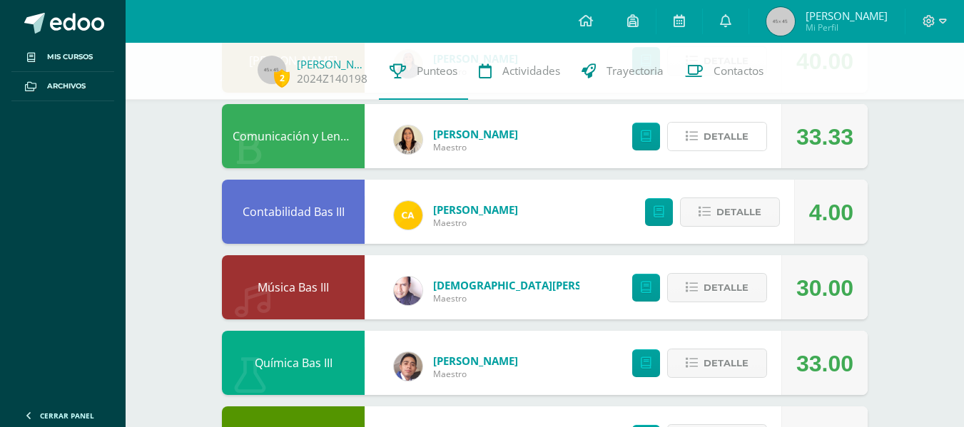
scroll to position [726, 0]
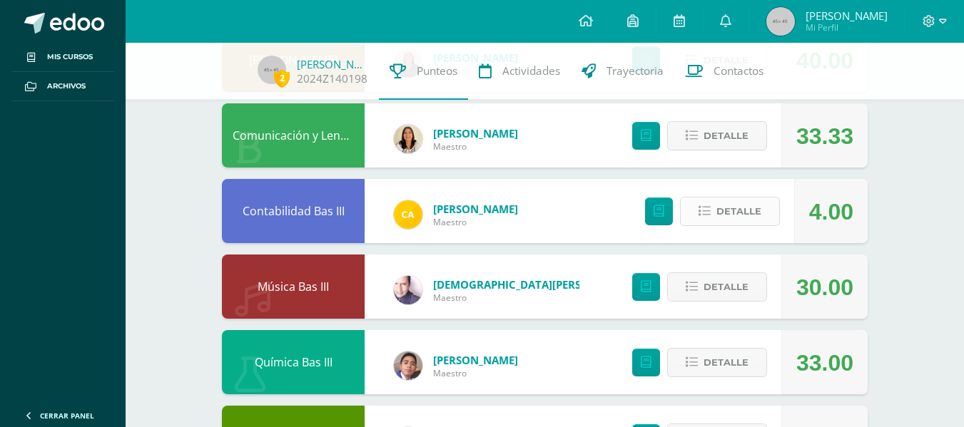
click at [771, 215] on button "Detalle" at bounding box center [730, 211] width 100 height 29
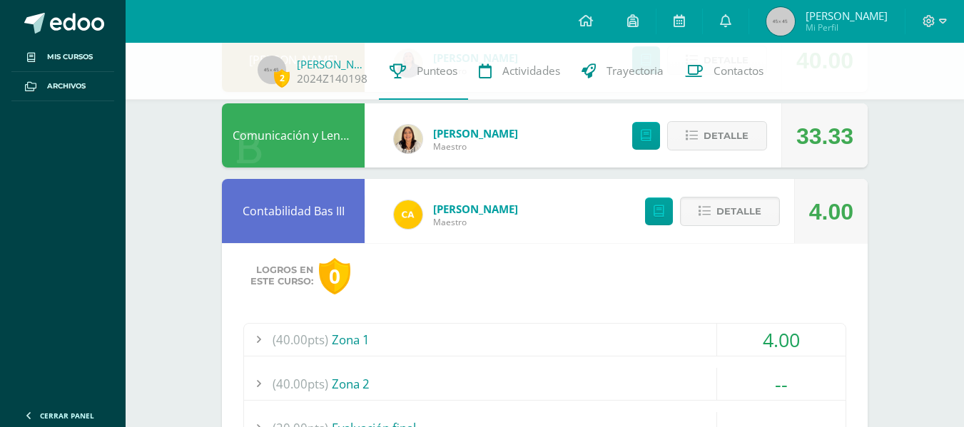
click at [705, 340] on div "(40.00pts) Zona 1" at bounding box center [545, 340] width 602 height 32
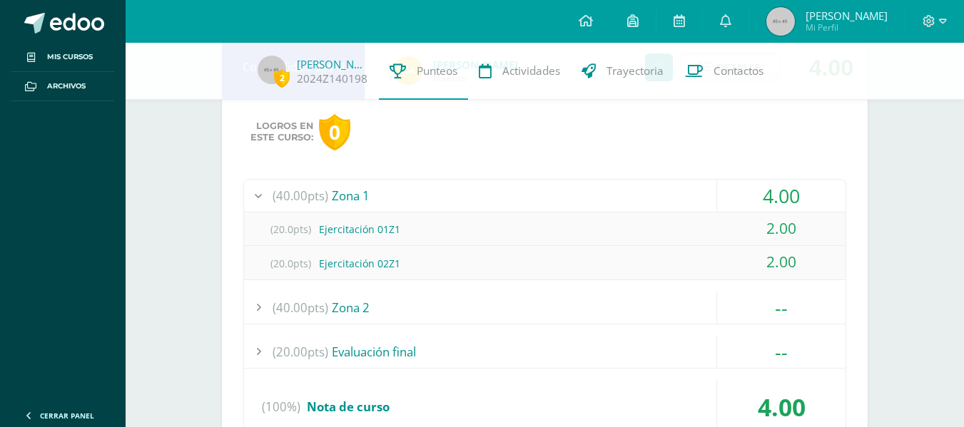
scroll to position [871, 0]
click at [628, 198] on div "(40.00pts) Zona 1" at bounding box center [545, 195] width 602 height 32
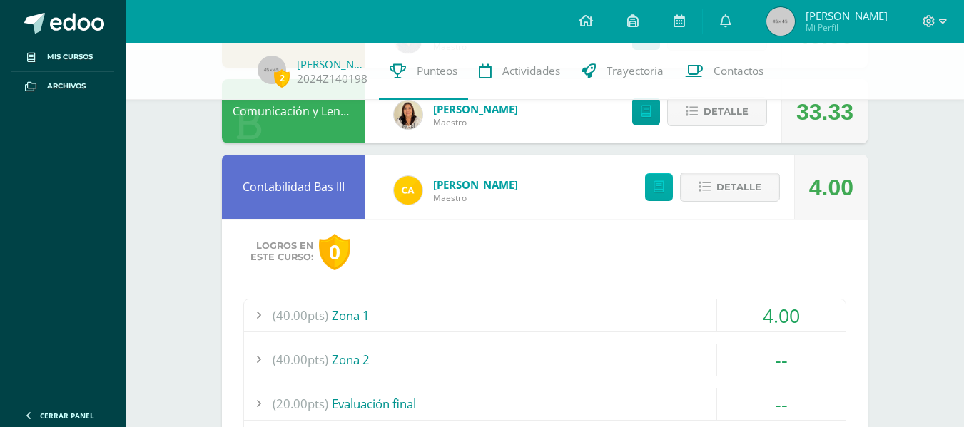
scroll to position [749, 0]
click at [697, 187] on button "Detalle" at bounding box center [730, 187] width 100 height 29
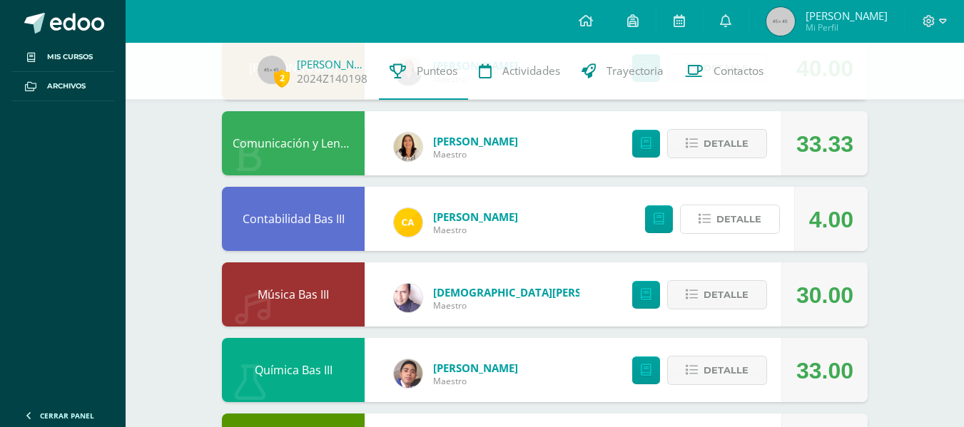
scroll to position [717, 0]
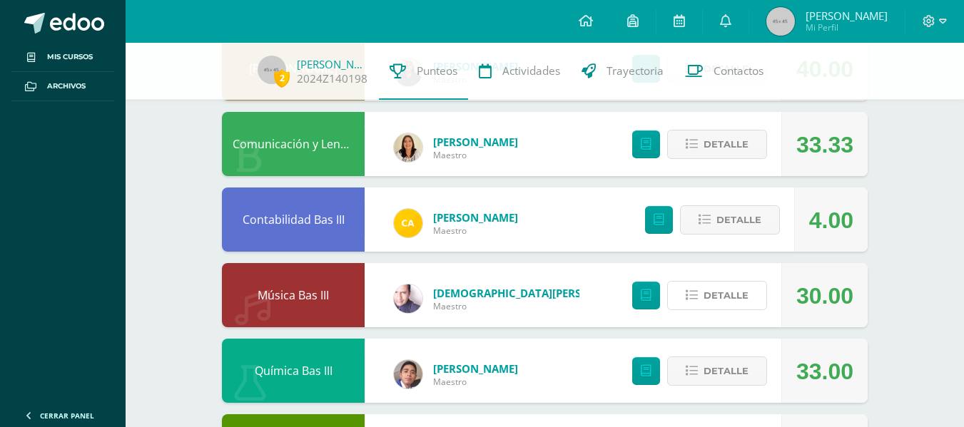
click at [726, 292] on span "Detalle" at bounding box center [726, 296] width 45 height 26
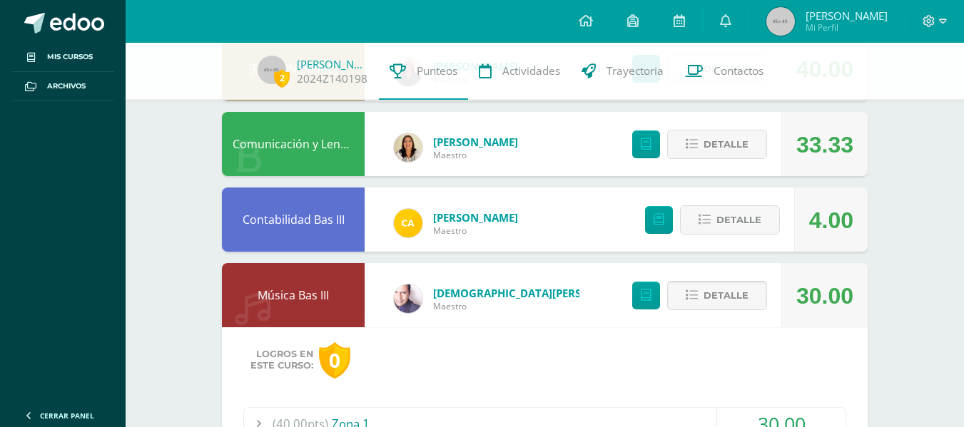
scroll to position [864, 0]
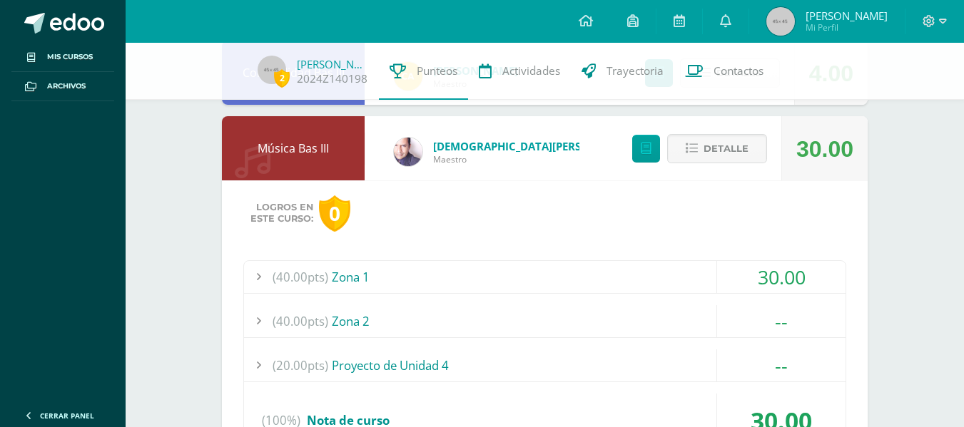
click at [704, 282] on div "(40.00pts) Zona 1" at bounding box center [545, 277] width 602 height 32
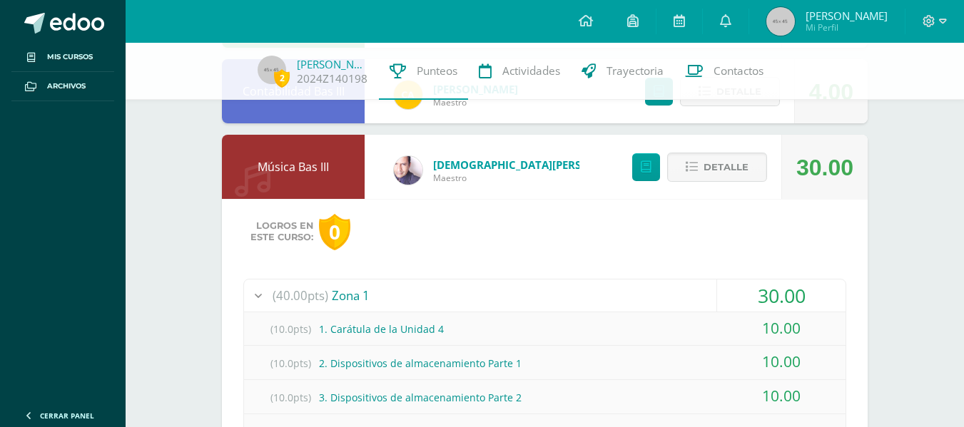
scroll to position [828, 0]
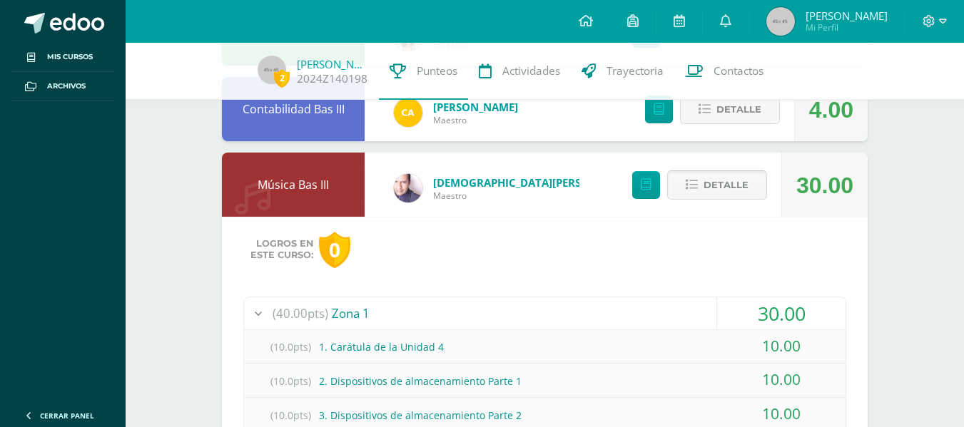
click at [721, 190] on span "Detalle" at bounding box center [726, 185] width 45 height 26
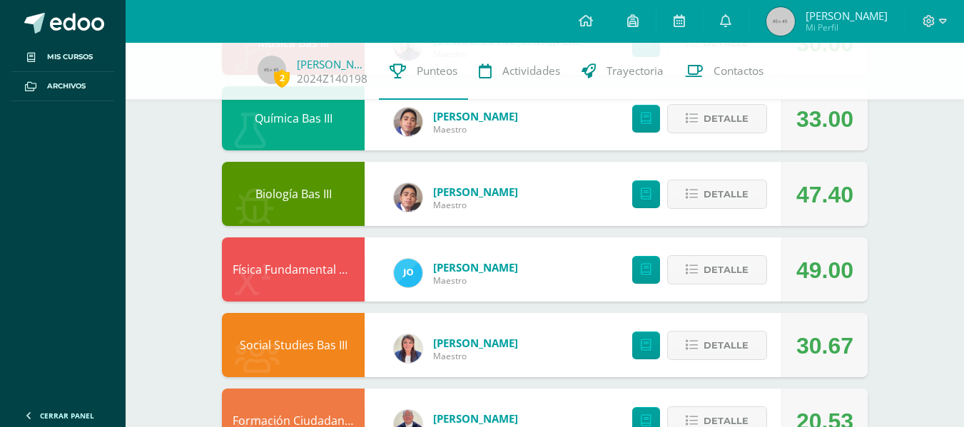
scroll to position [1024, 0]
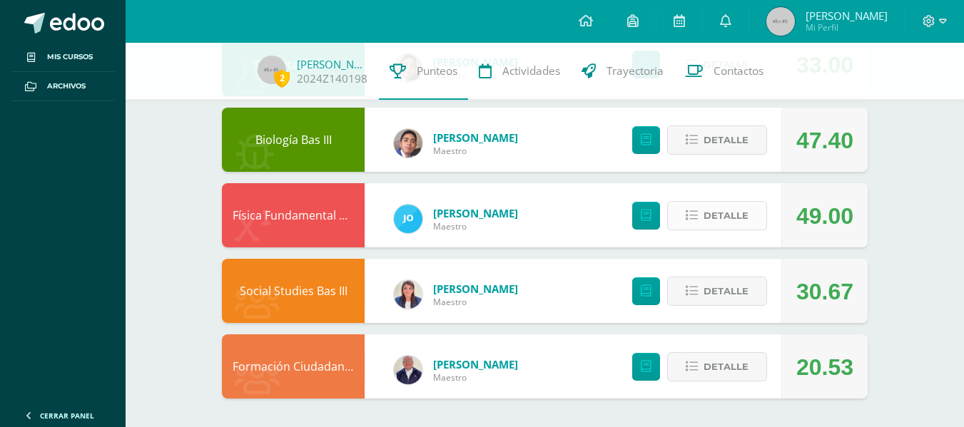
click at [727, 221] on span "Detalle" at bounding box center [726, 216] width 45 height 26
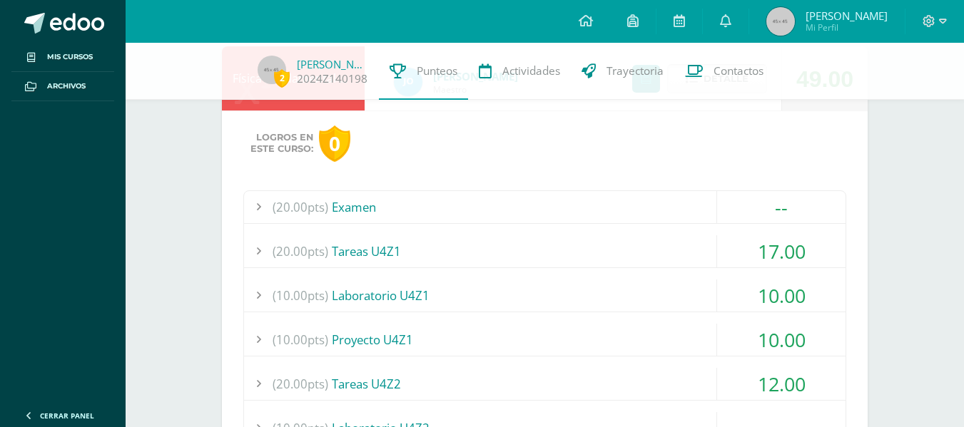
scroll to position [1162, 0]
click at [679, 248] on div "(20.00pts) Tareas U4Z1" at bounding box center [545, 251] width 602 height 32
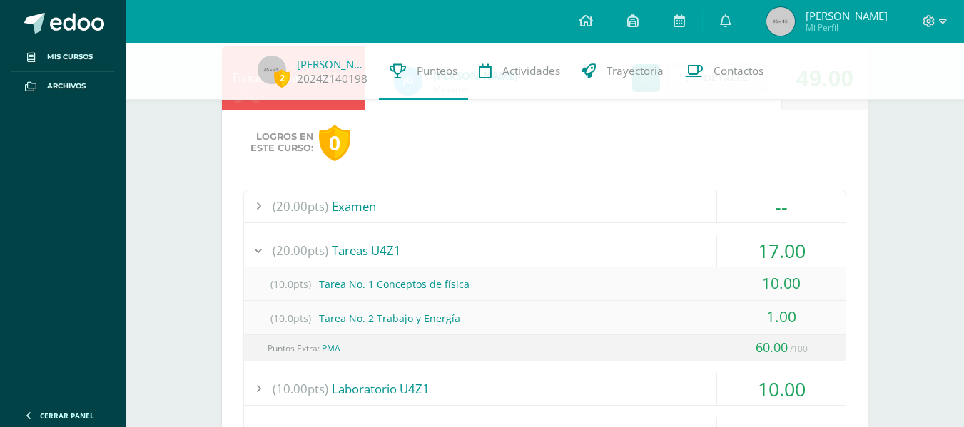
click at [679, 248] on div "(20.00pts) Tareas U4Z1" at bounding box center [545, 251] width 602 height 32
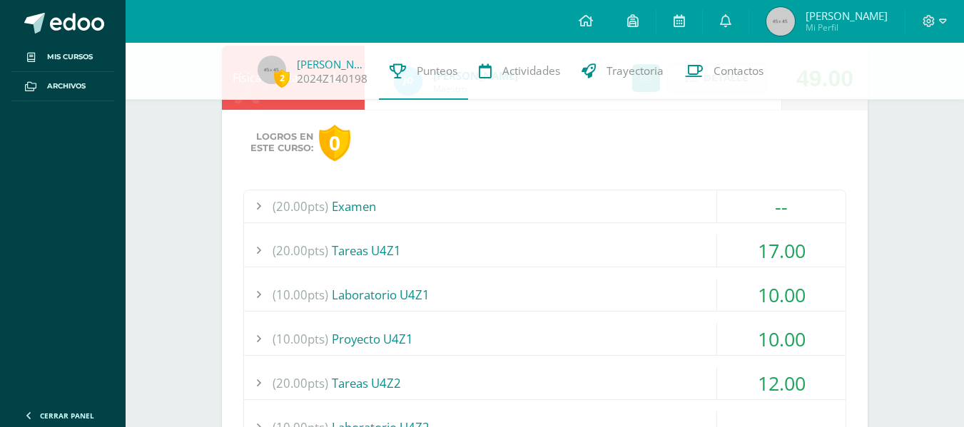
click at [679, 285] on div "(10.00pts) Laboratorio U4Z1" at bounding box center [545, 295] width 602 height 32
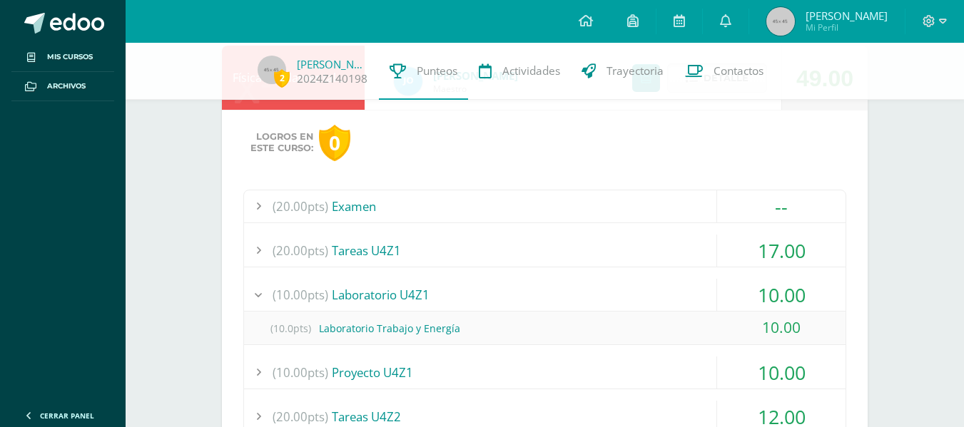
click at [679, 285] on div "(10.00pts) Laboratorio U4Z1" at bounding box center [545, 295] width 602 height 32
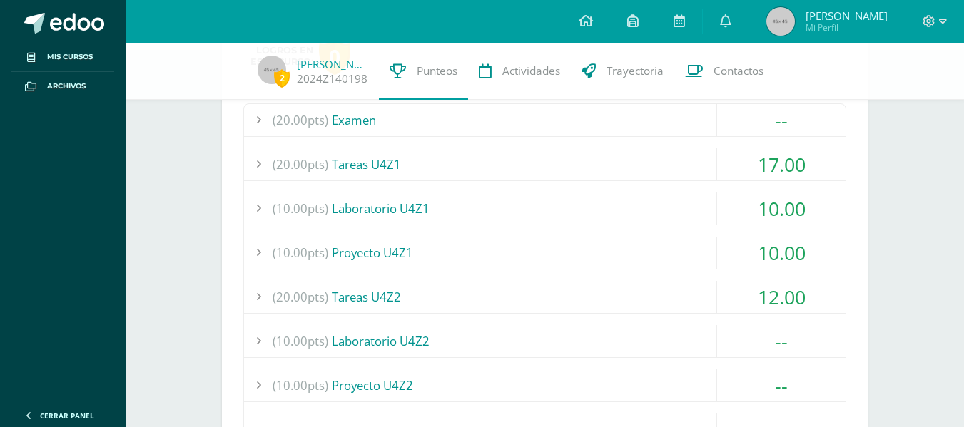
scroll to position [1249, 0]
click at [657, 265] on div "(10.00pts) Proyecto U4Z1" at bounding box center [545, 252] width 602 height 32
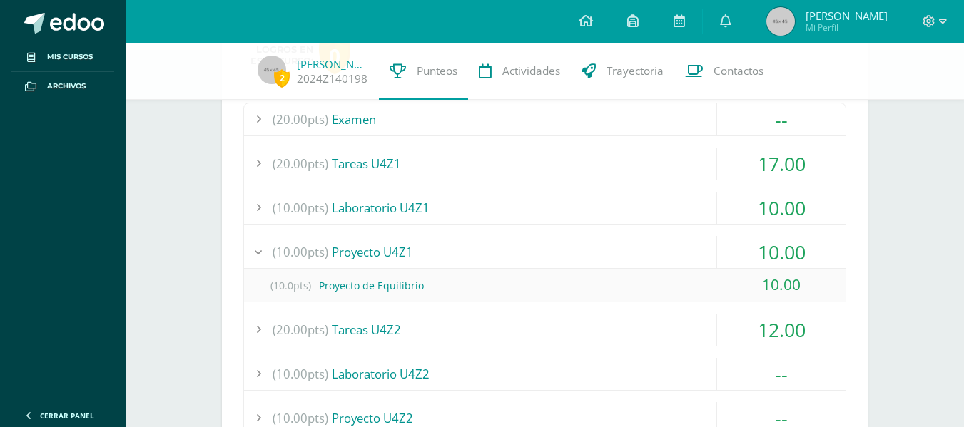
click at [646, 250] on div "(10.00pts) Proyecto U4Z1" at bounding box center [545, 252] width 602 height 32
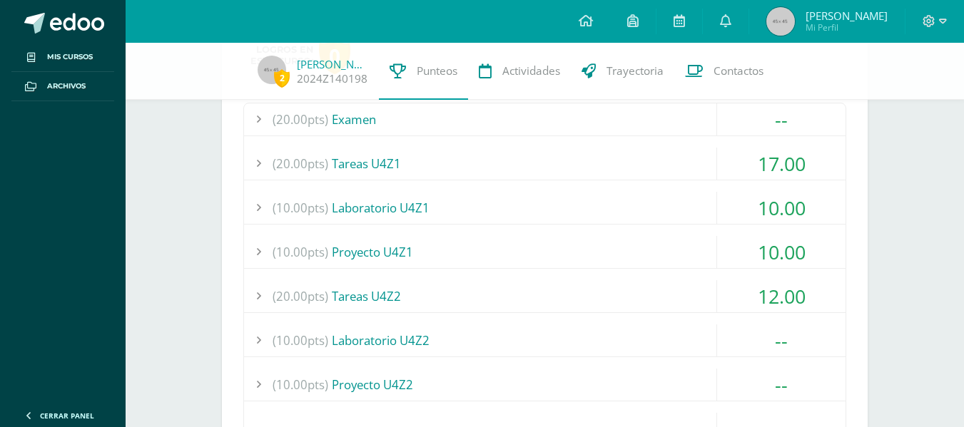
click at [668, 295] on div "(20.00pts) Tareas U4Z2" at bounding box center [545, 296] width 602 height 32
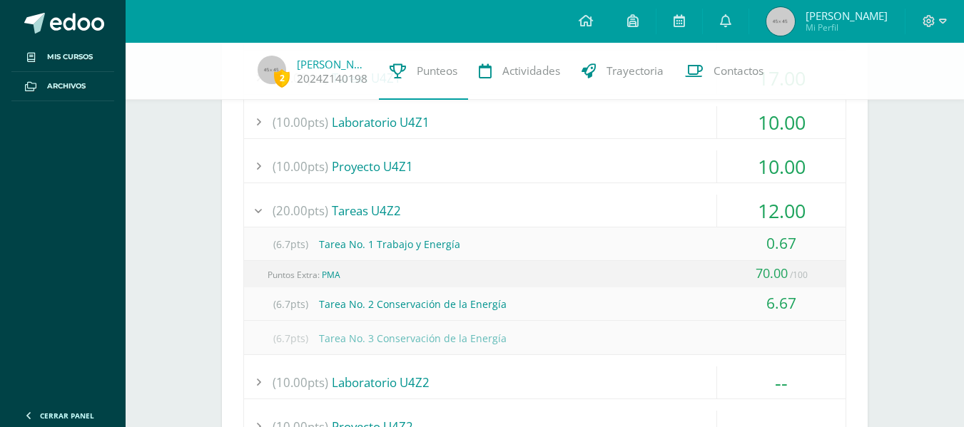
scroll to position [1336, 0]
click at [664, 202] on div "(20.00pts) Tareas U4Z2" at bounding box center [545, 209] width 602 height 32
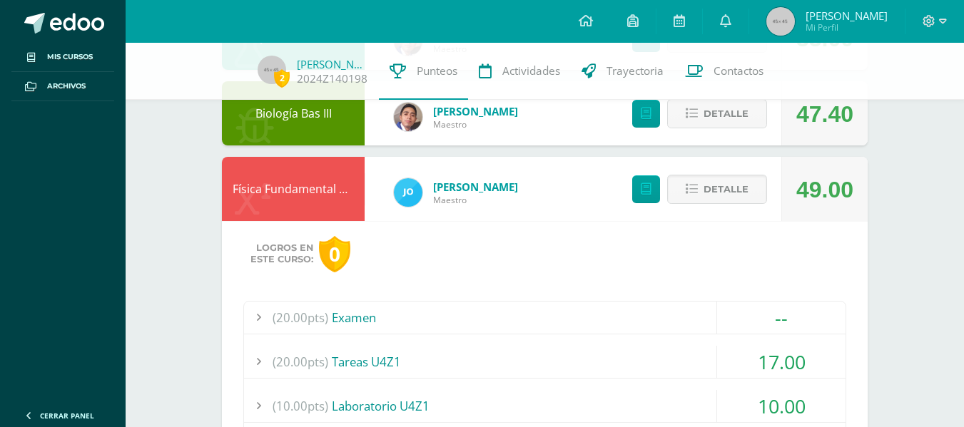
scroll to position [1051, 0]
click at [732, 186] on span "Detalle" at bounding box center [726, 189] width 45 height 26
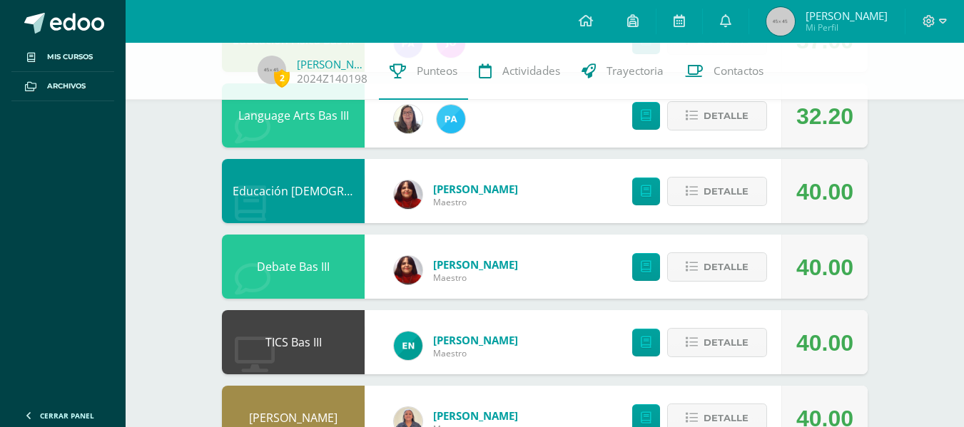
scroll to position [0, 0]
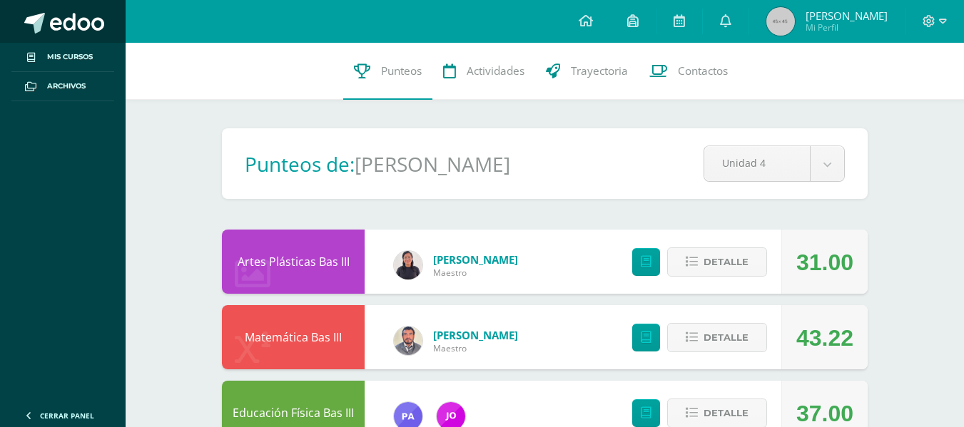
click at [78, 27] on span at bounding box center [77, 23] width 54 height 21
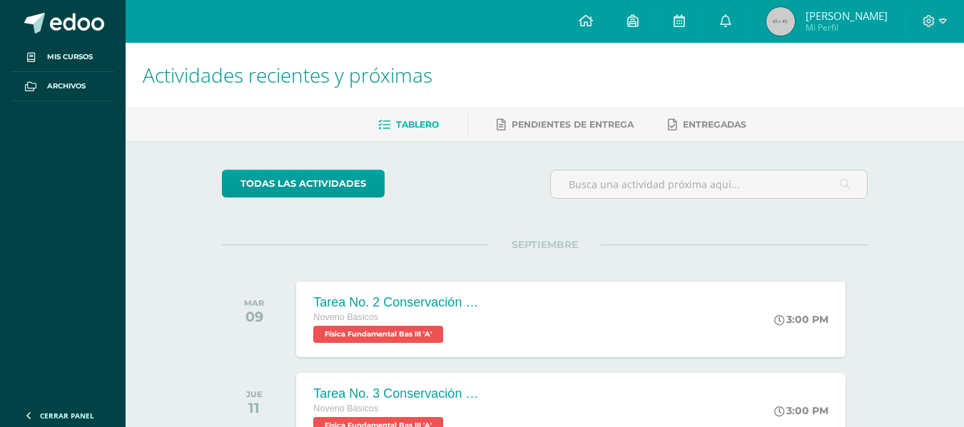
click at [855, 14] on span "[PERSON_NAME]" at bounding box center [847, 16] width 82 height 14
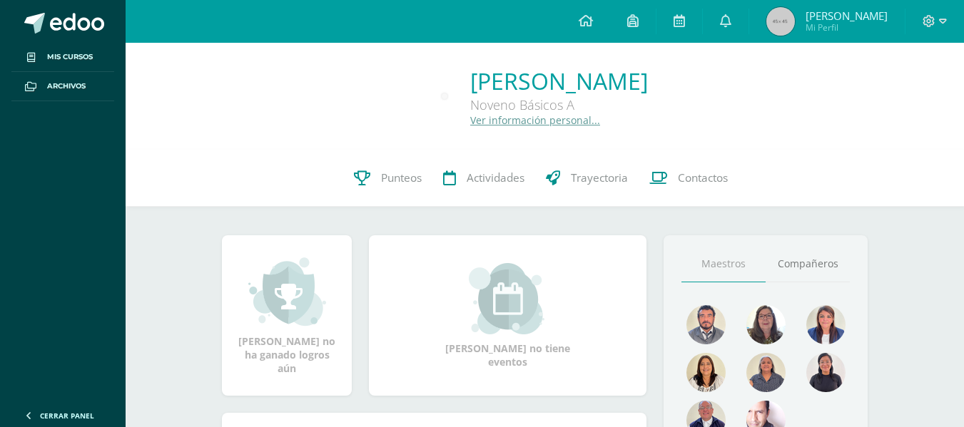
click at [819, 144] on div "[PERSON_NAME] Noveno Básicos A Ver información personal..." at bounding box center [545, 96] width 838 height 107
